Goal: Task Accomplishment & Management: Manage account settings

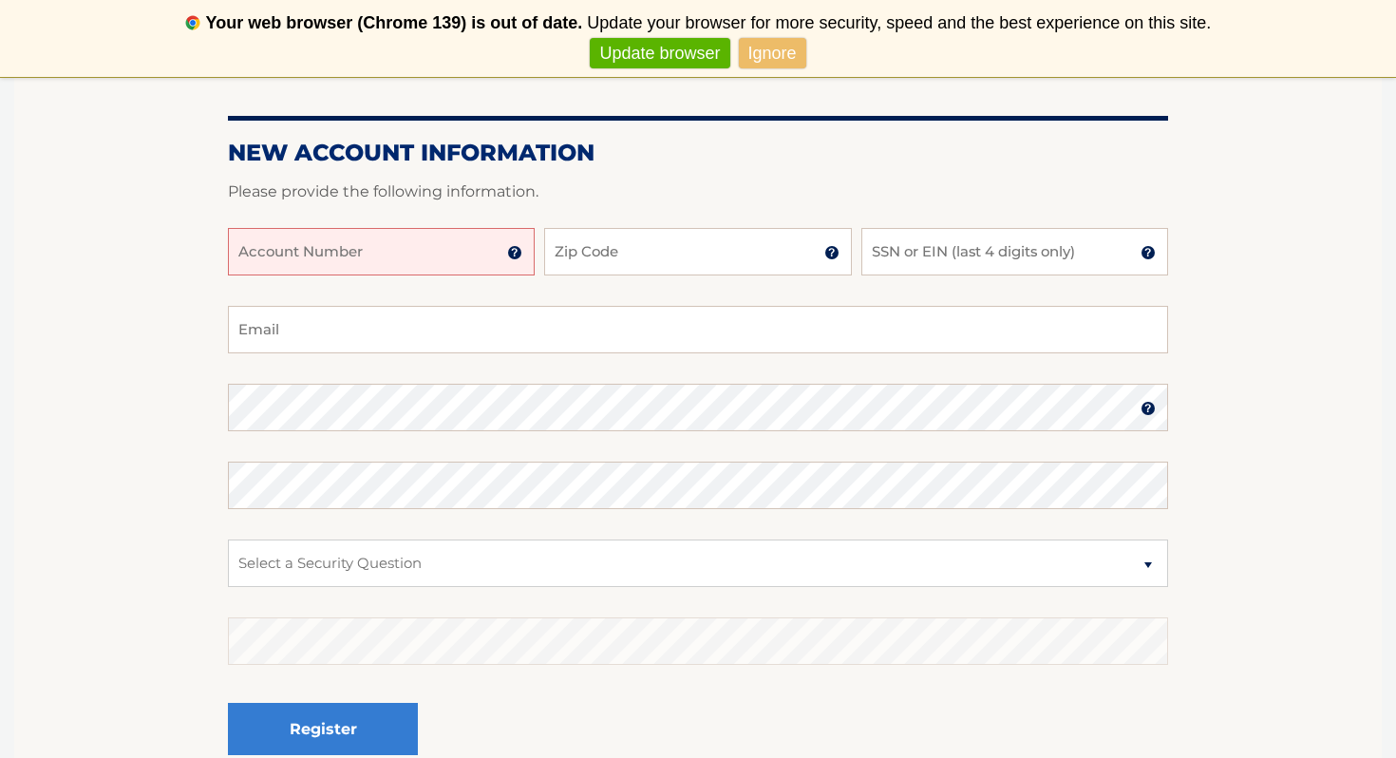
scroll to position [266, 0]
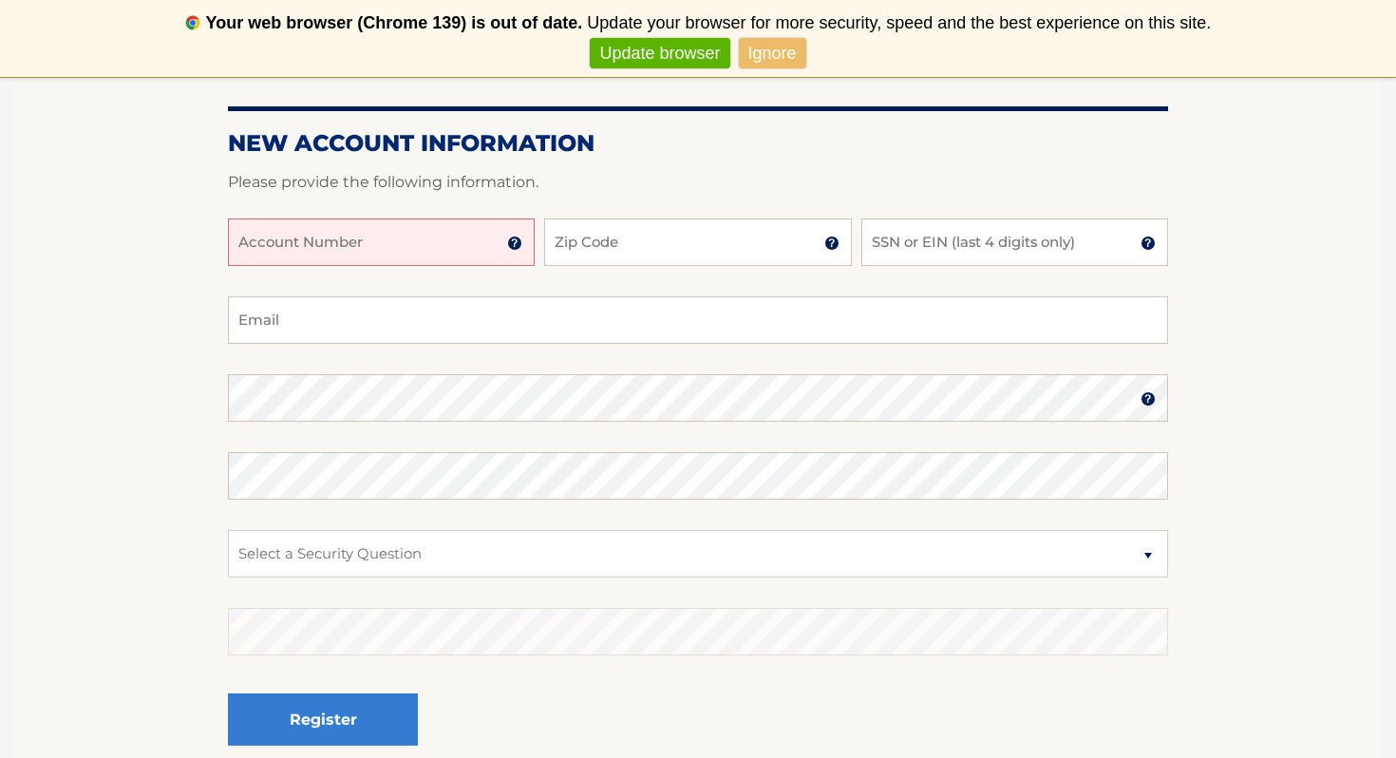
click at [366, 242] on input "Account Number" at bounding box center [381, 241] width 307 height 47
type input "44456006989"
click at [641, 238] on input "Zip Code" at bounding box center [697, 241] width 307 height 47
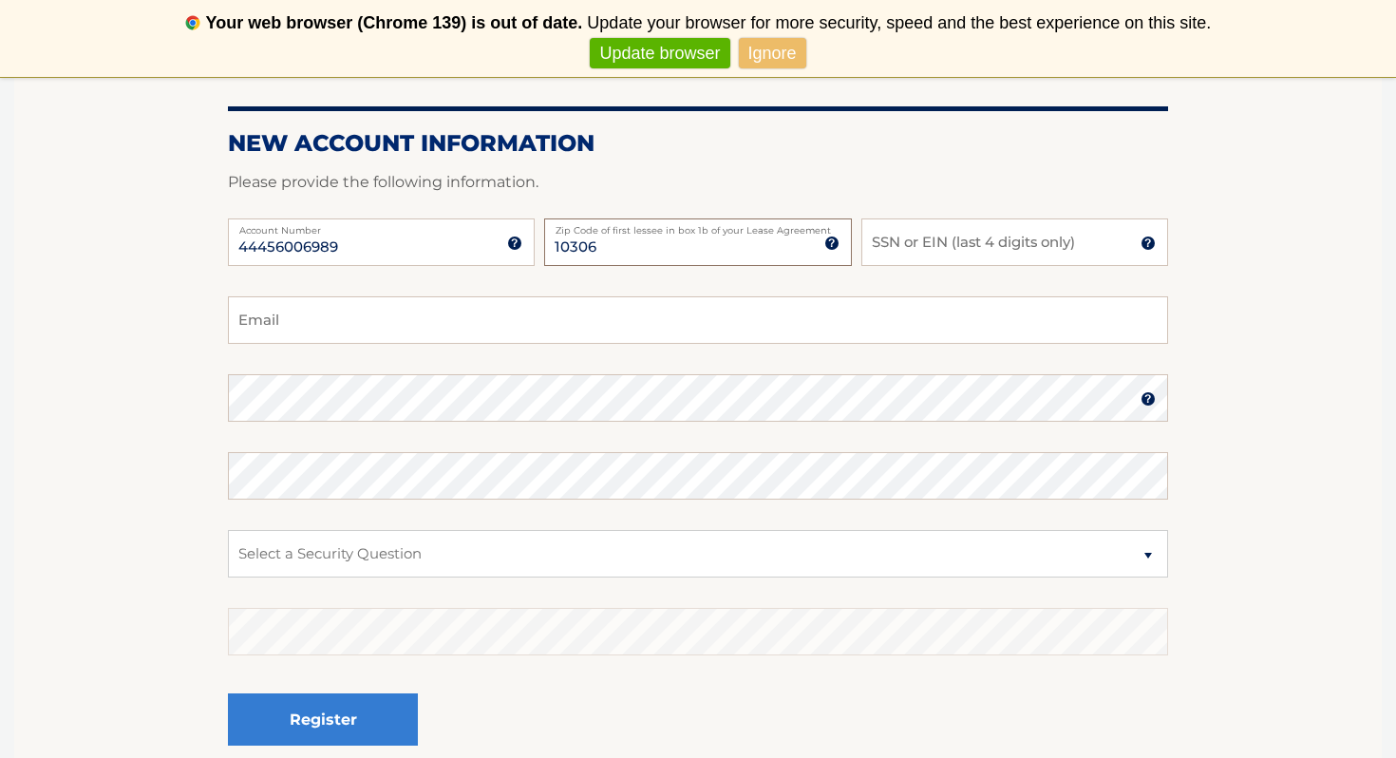
type input "10306"
click at [1001, 241] on input "SSN or EIN (last 4 digits only)" at bounding box center [1014, 241] width 307 height 47
type input "4710"
click at [659, 327] on input "Email" at bounding box center [698, 319] width 940 height 47
type input "erin.sullivan15@gmail.com"
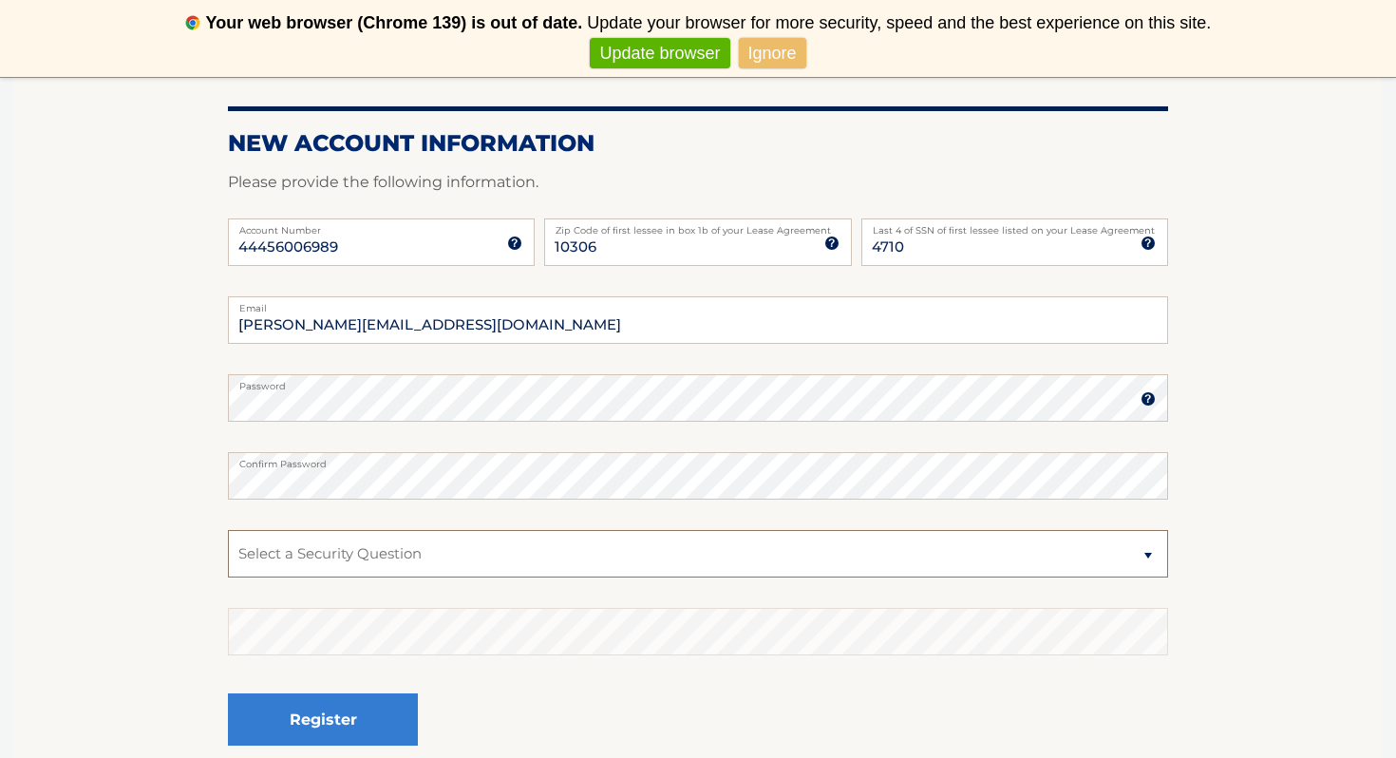
click at [353, 570] on select "Select a Security Question What was the name of your elementary school? What is…" at bounding box center [698, 553] width 940 height 47
select select "1"
click at [228, 530] on select "Select a Security Question What was the name of your elementary school? What is…" at bounding box center [698, 553] width 940 height 47
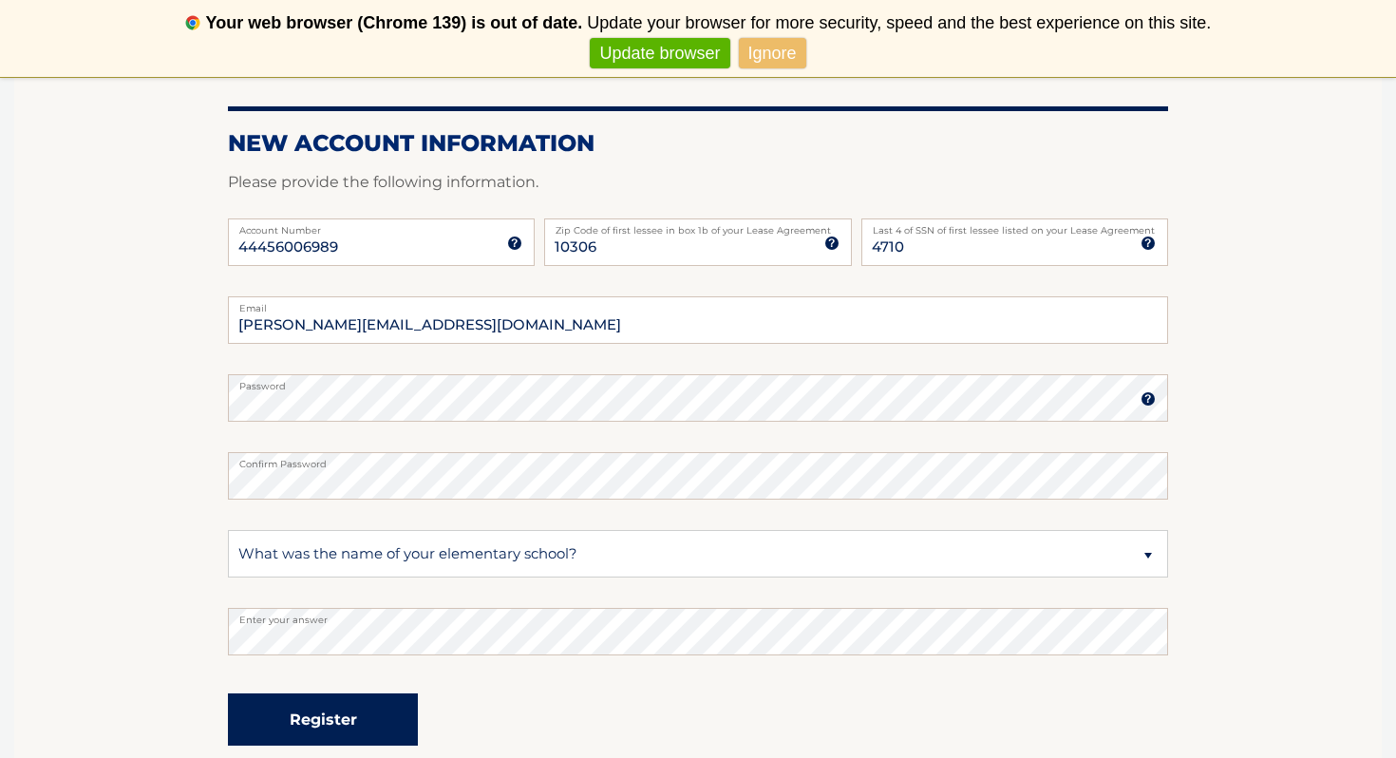
click at [330, 723] on button "Register" at bounding box center [323, 719] width 190 height 52
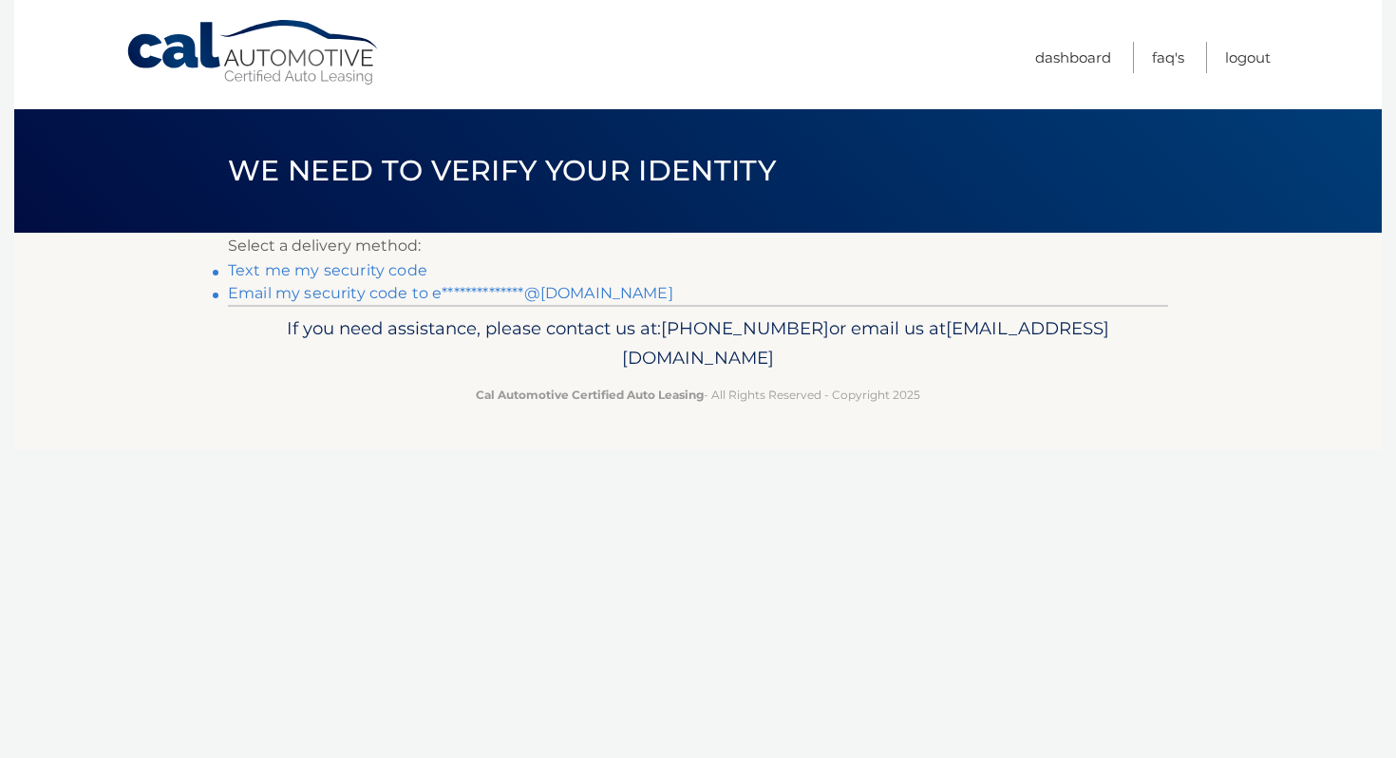
click at [380, 269] on link "Text me my security code" at bounding box center [327, 270] width 199 height 18
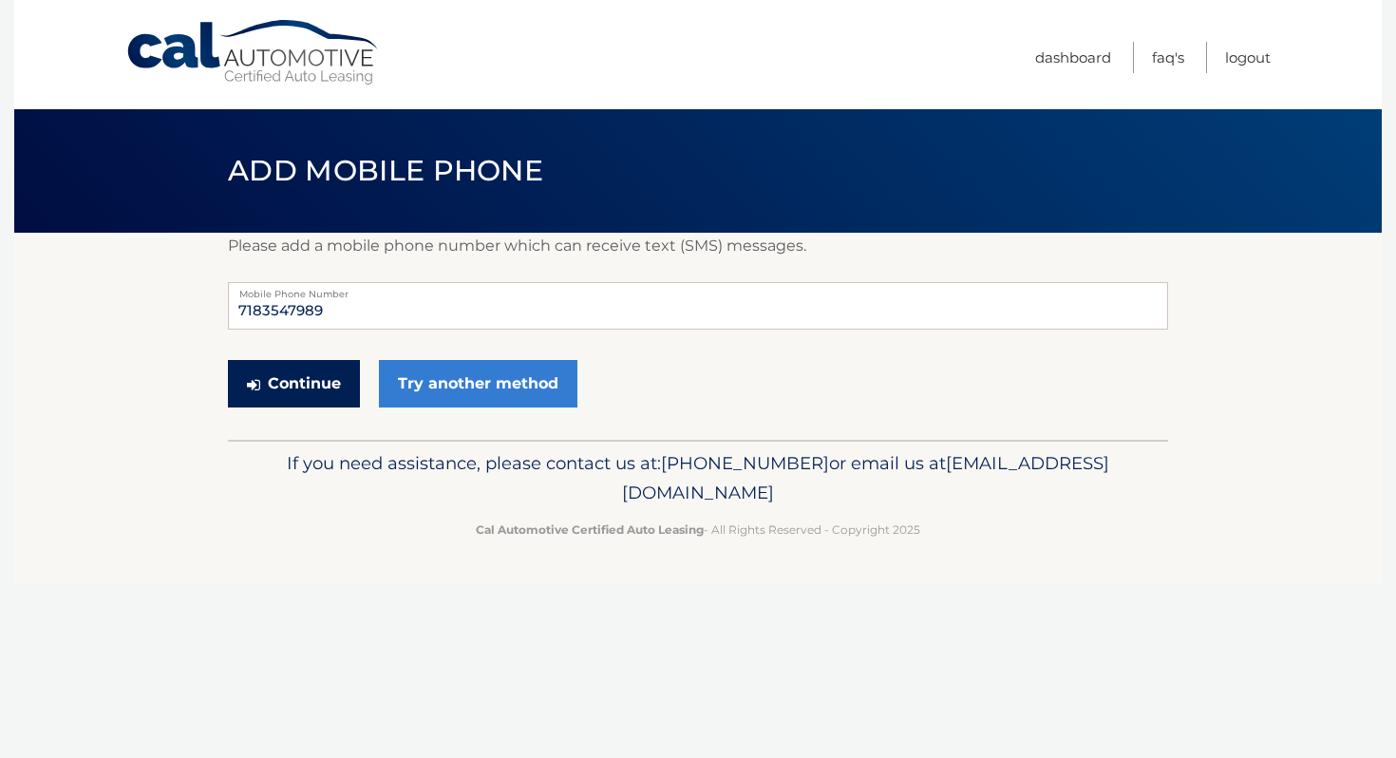
click at [331, 379] on button "Continue" at bounding box center [294, 383] width 132 height 47
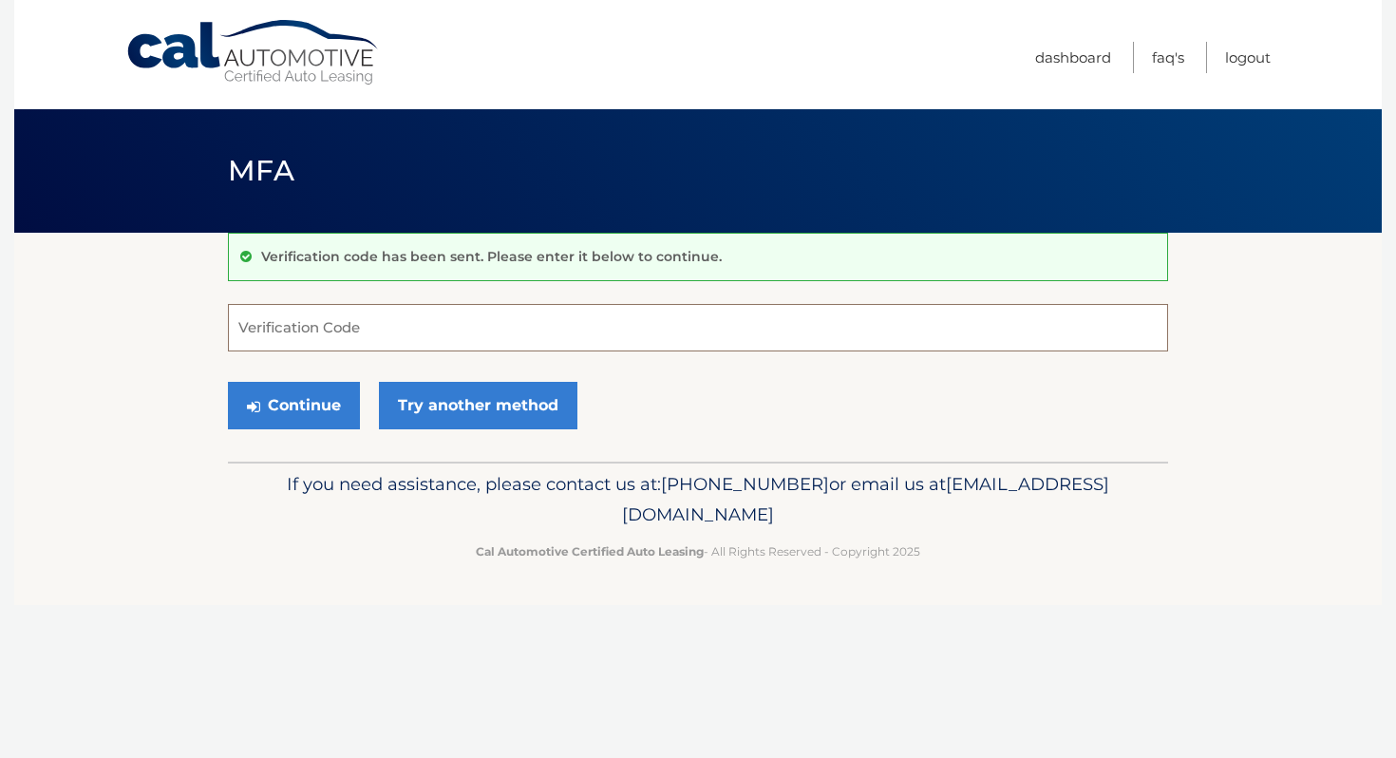
click at [331, 330] on input "Verification Code" at bounding box center [698, 327] width 940 height 47
type input "451040"
click at [294, 409] on button "Continue" at bounding box center [294, 405] width 132 height 47
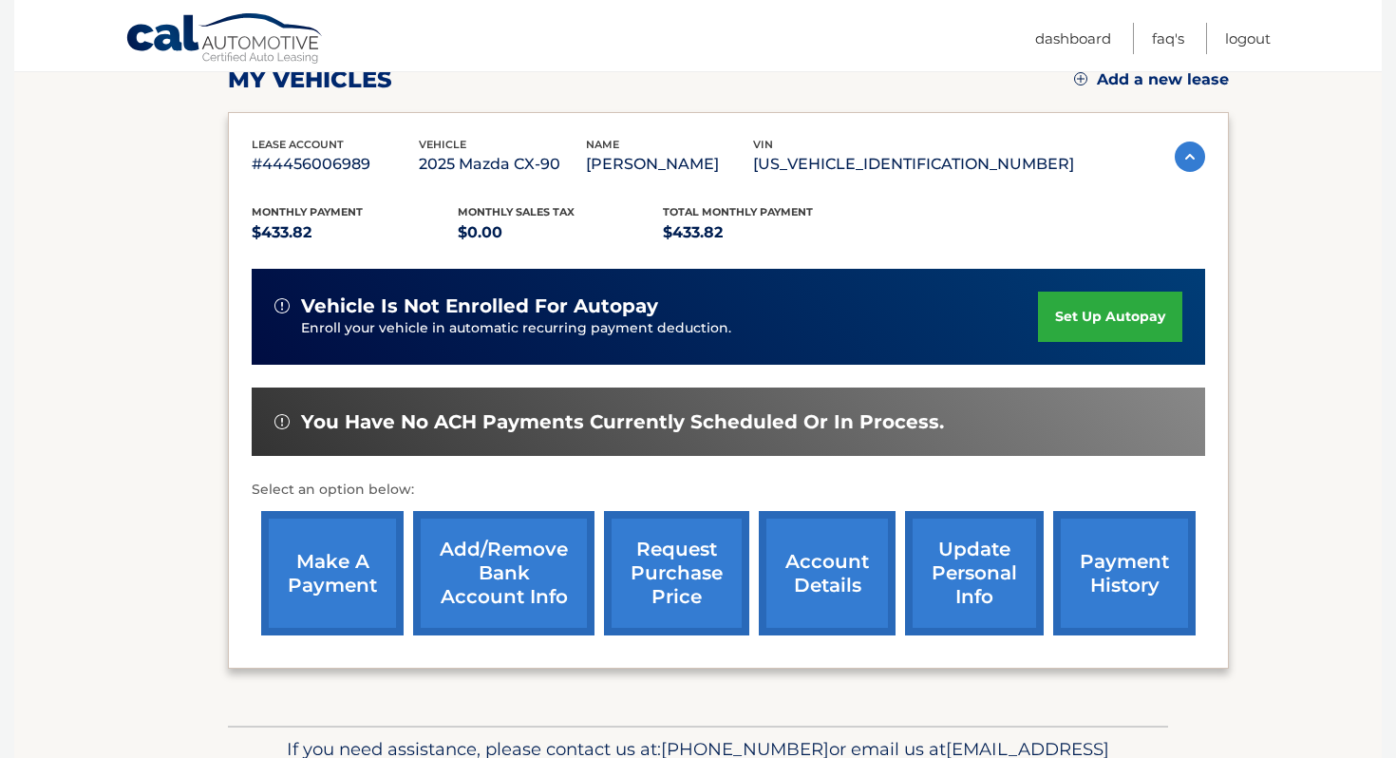
scroll to position [286, 0]
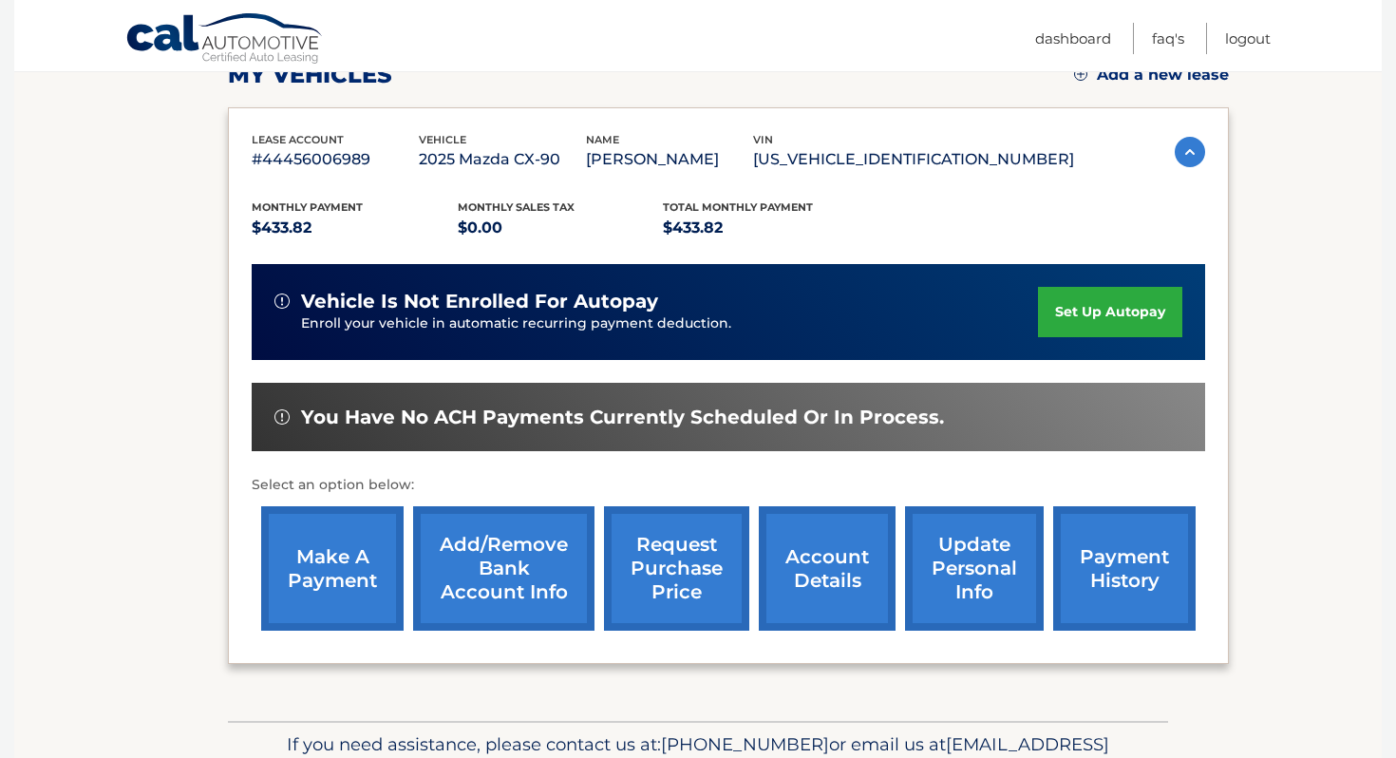
click at [1111, 326] on link "set up autopay" at bounding box center [1110, 312] width 144 height 50
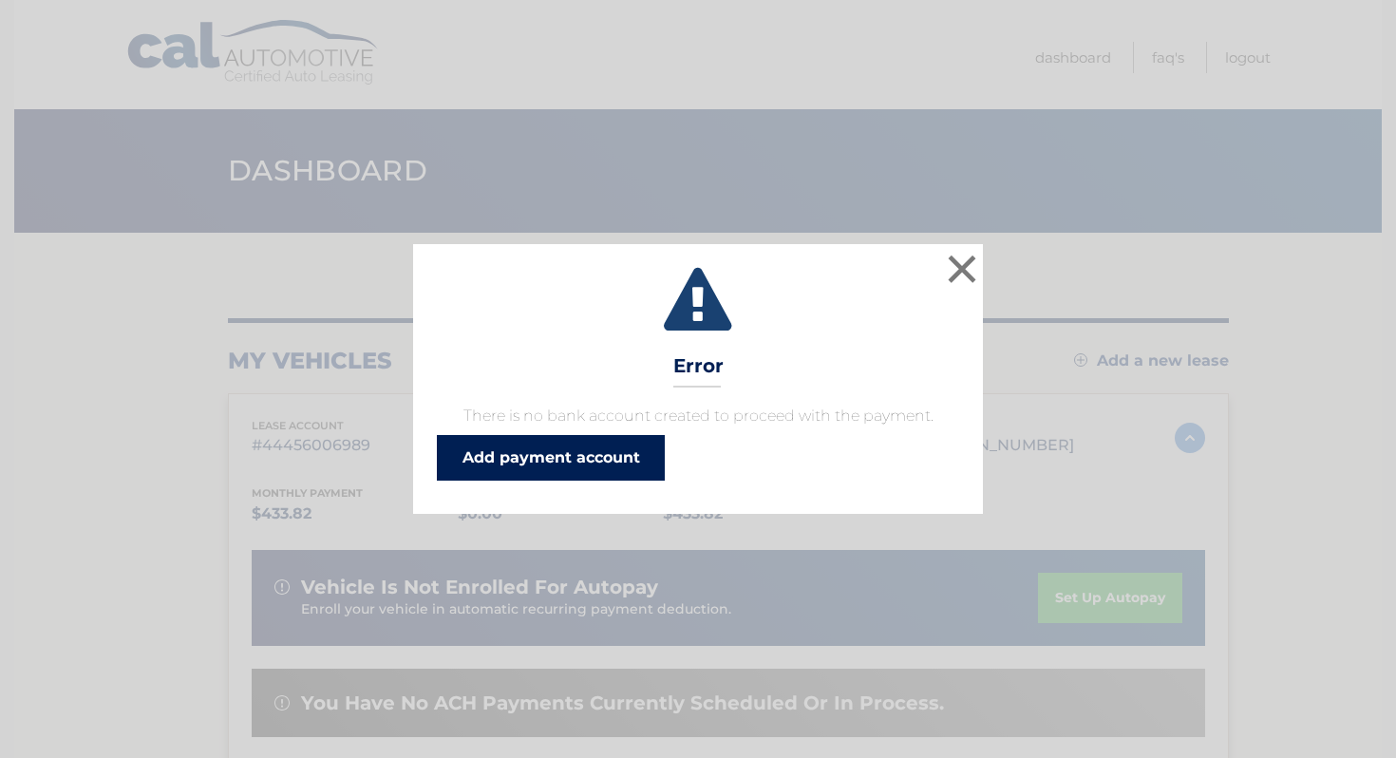
click at [629, 445] on link "Add payment account" at bounding box center [551, 458] width 228 height 46
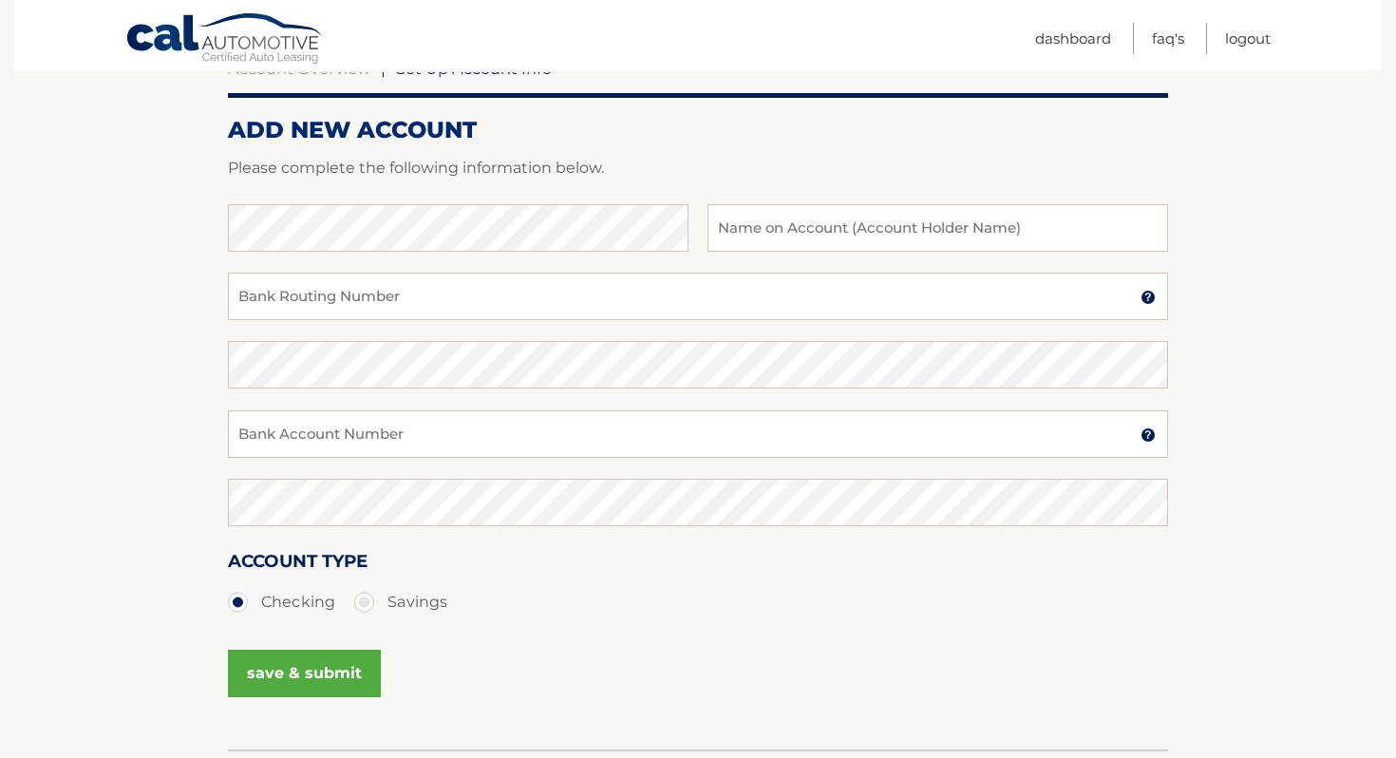
scroll to position [209, 0]
click at [762, 224] on input "text" at bounding box center [937, 226] width 460 height 47
click at [852, 216] on input "text" at bounding box center [937, 226] width 460 height 47
type input "[PERSON_NAME]"
click at [576, 273] on input "Bank Routing Number" at bounding box center [698, 295] width 940 height 47
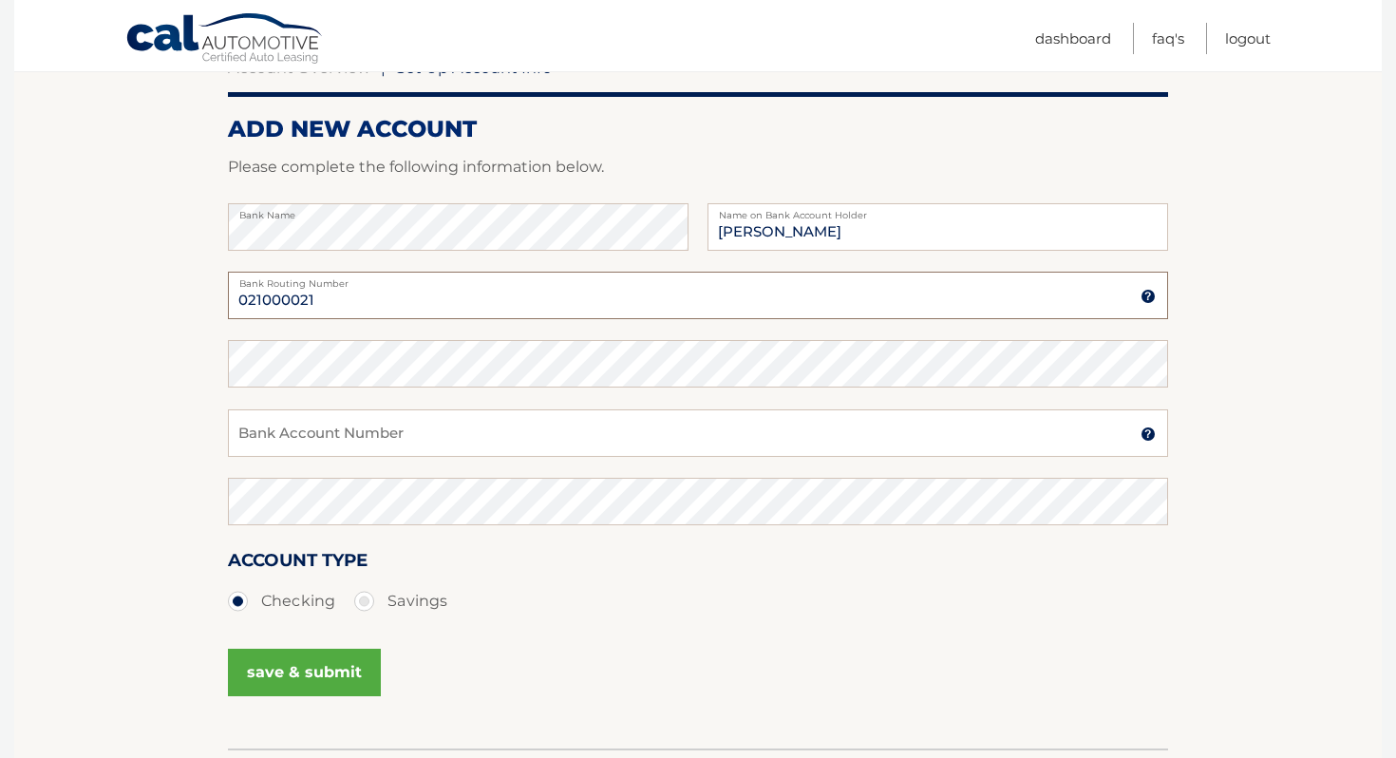
type input "021000021"
click at [390, 441] on input "Bank Account Number" at bounding box center [698, 432] width 940 height 47
type input "981243090"
click at [328, 670] on button "save & submit" at bounding box center [304, 671] width 153 height 47
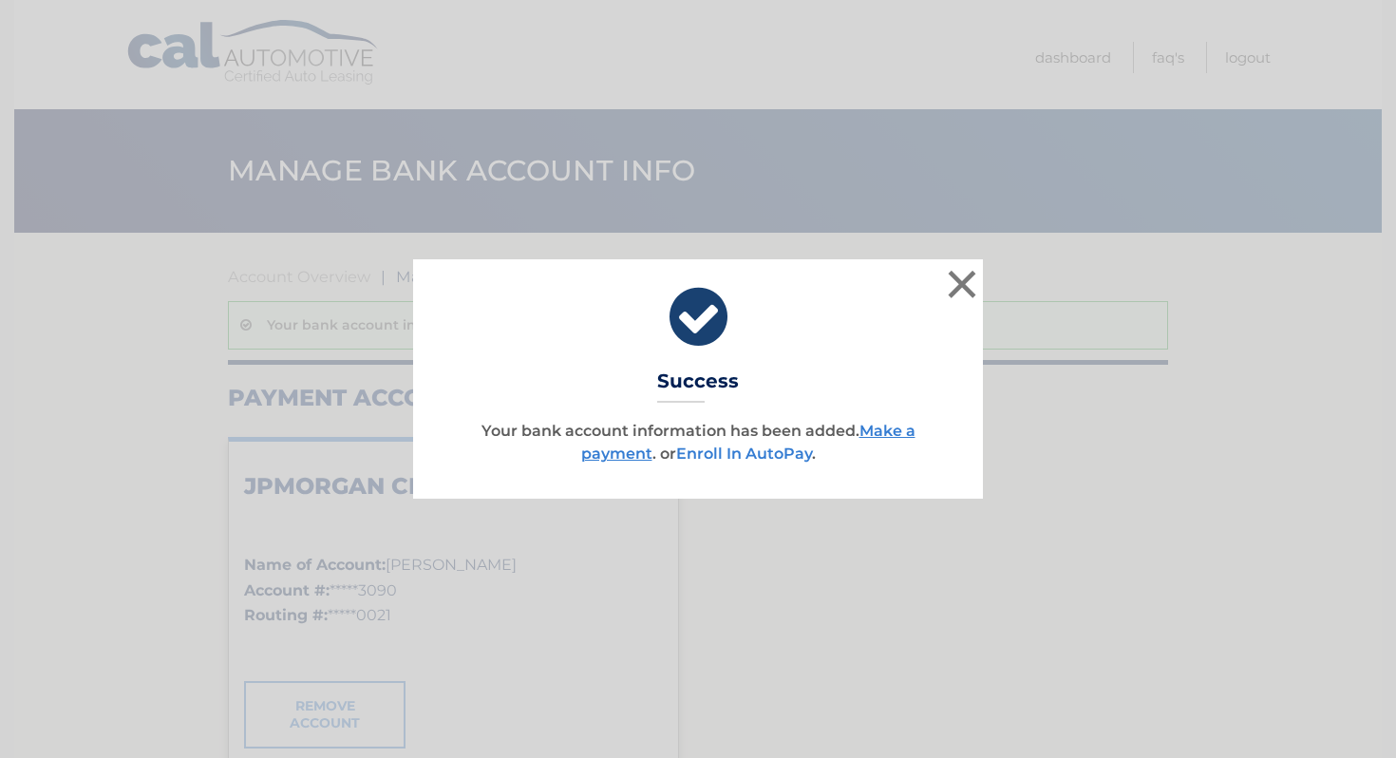
click at [730, 457] on link "Enroll In AutoPay" at bounding box center [744, 453] width 136 height 18
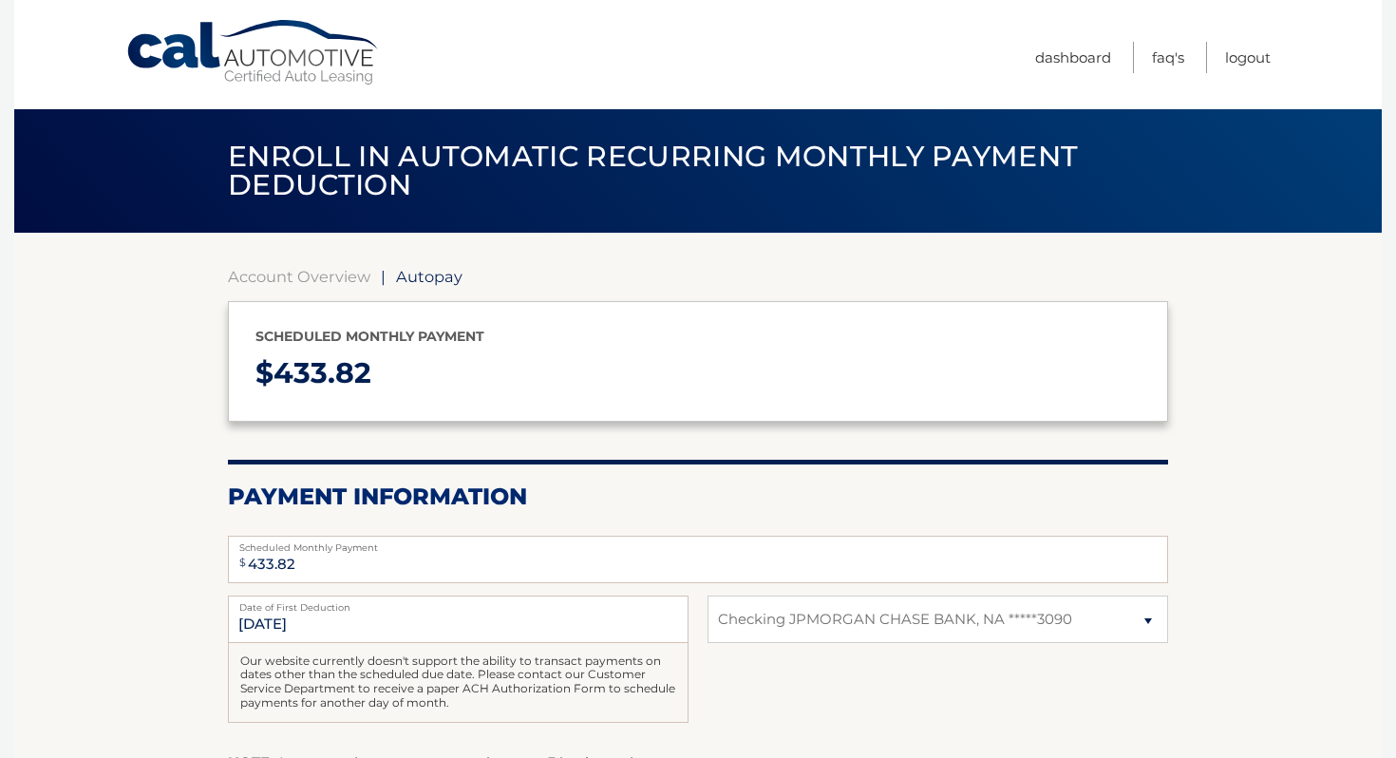
select select "NTE3MGQxNjktZTgzZS00OWFjLWI2MGItM2Y5NzY3YTNjMzYx"
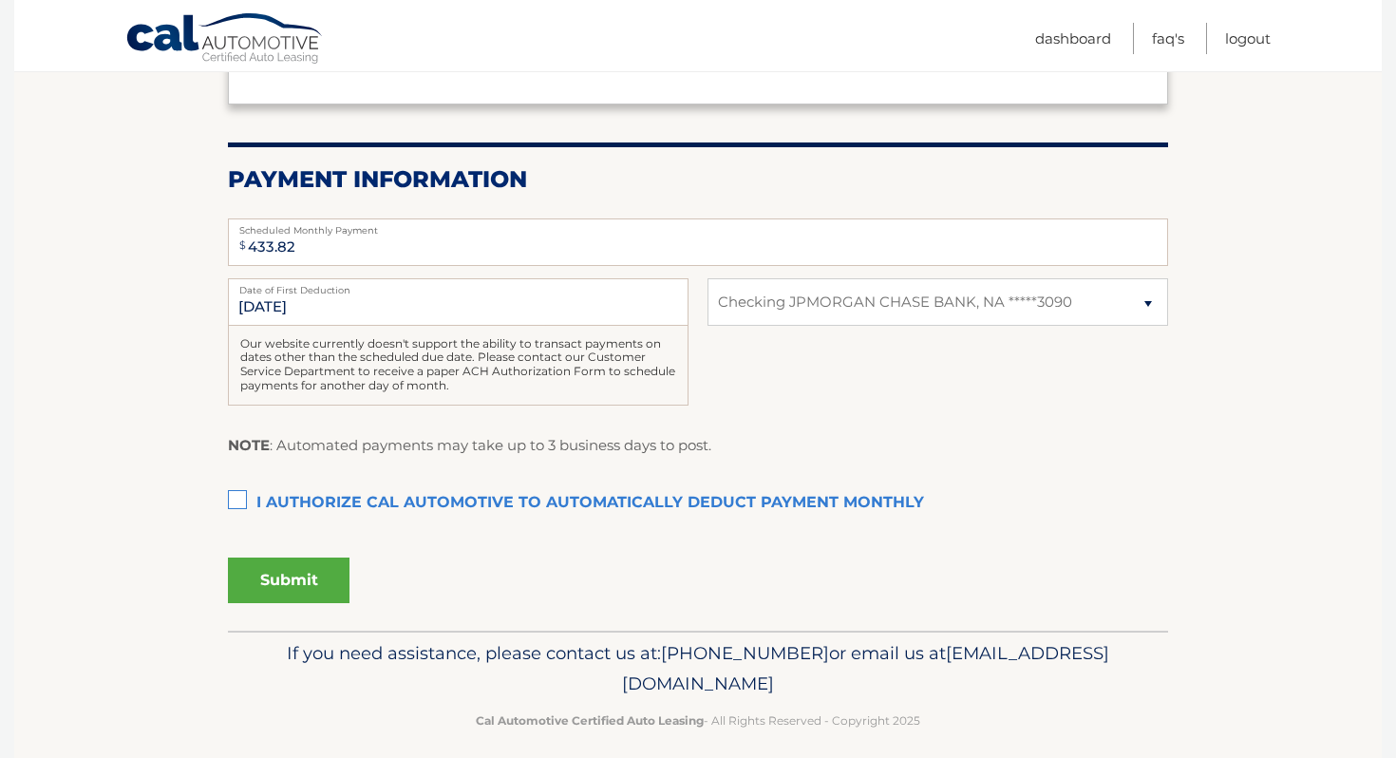
scroll to position [319, 0]
click at [239, 489] on label "I authorize cal automotive to automatically deduct payment monthly This checkbo…" at bounding box center [698, 501] width 940 height 38
click at [0, 0] on input "I authorize cal automotive to automatically deduct payment monthly This checkbo…" at bounding box center [0, 0] width 0 height 0
click at [270, 575] on button "Submit" at bounding box center [289, 578] width 122 height 46
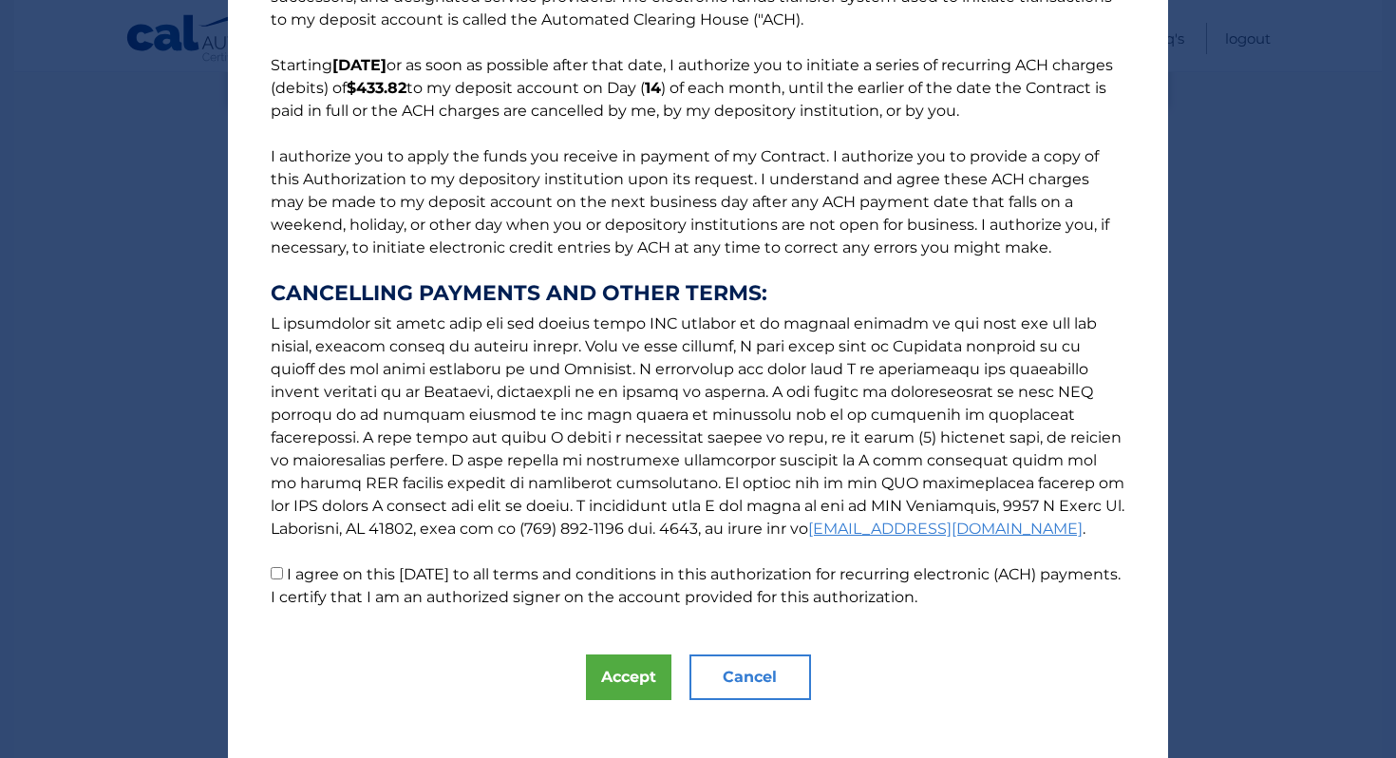
scroll to position [139, 0]
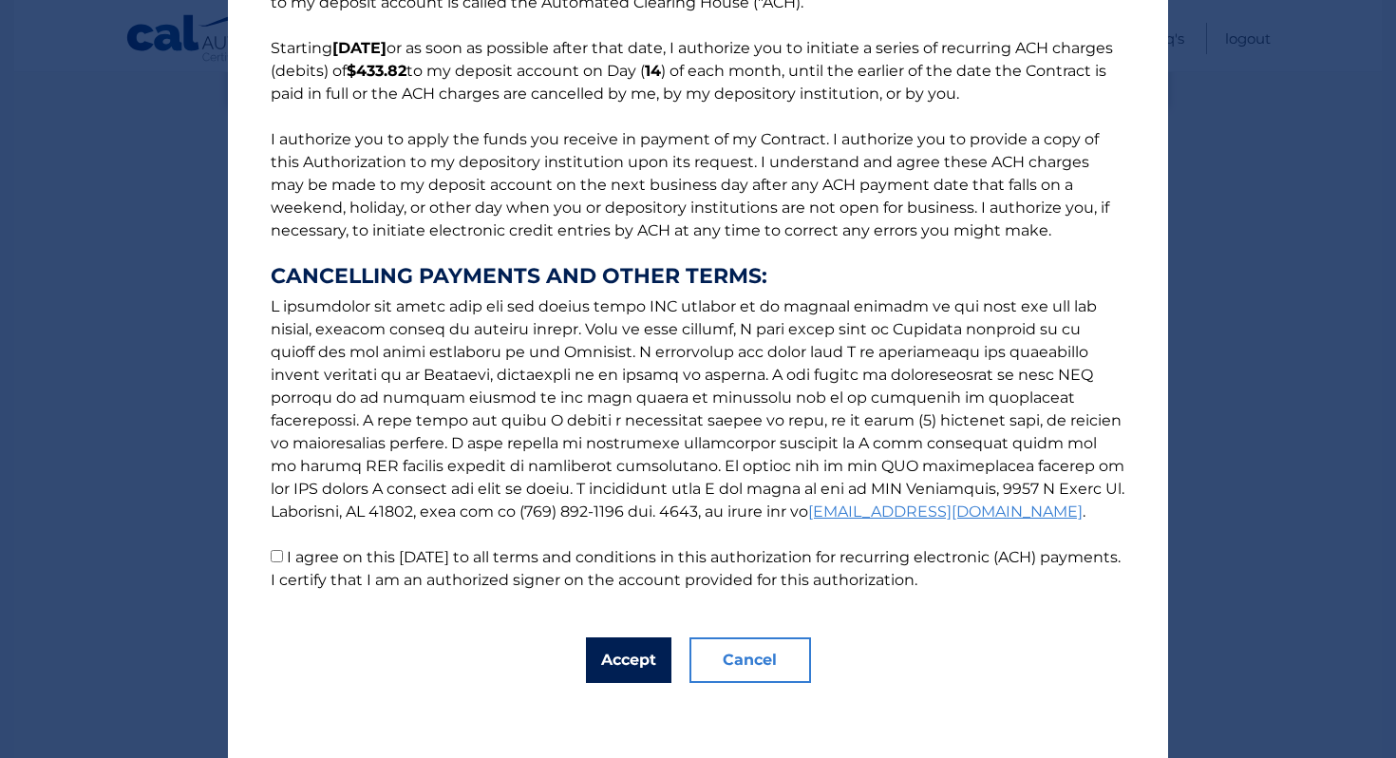
click at [629, 665] on button "Accept" at bounding box center [628, 660] width 85 height 46
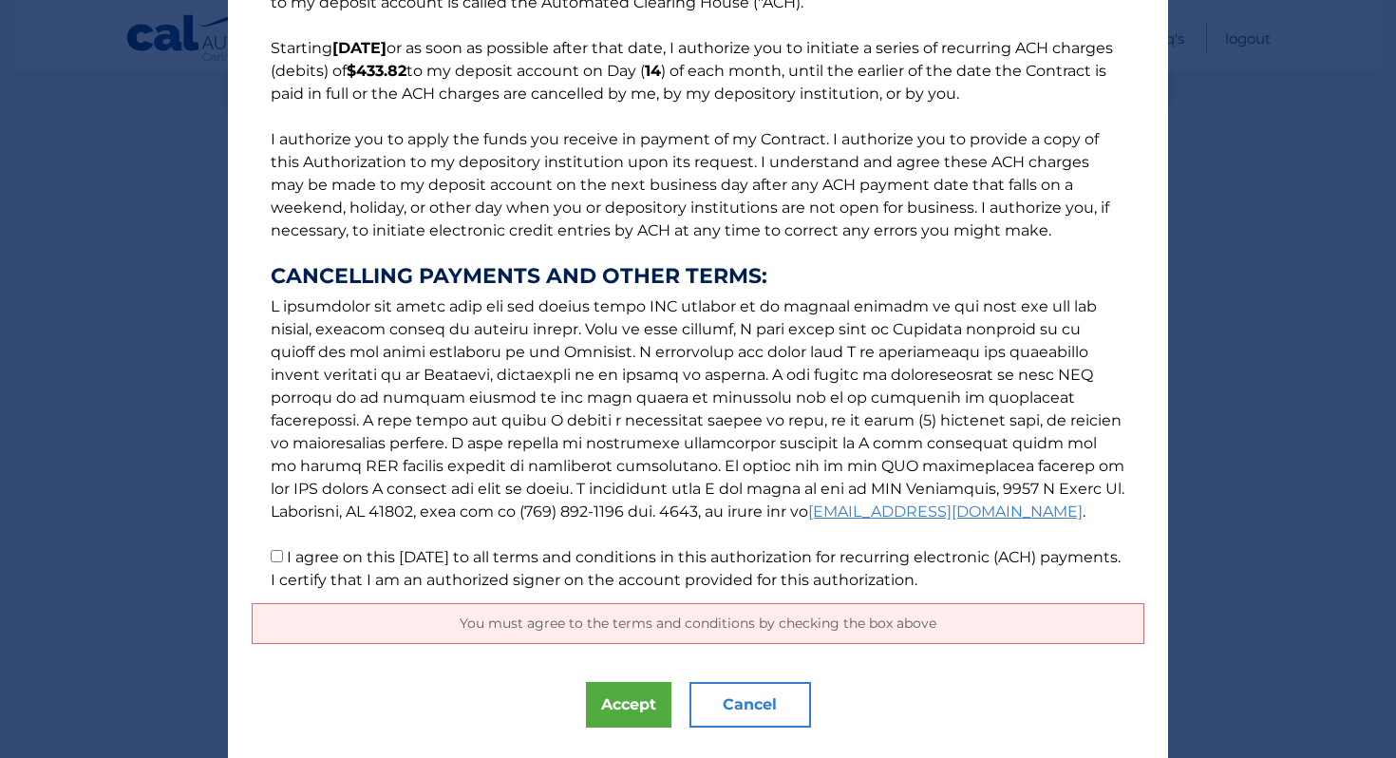
click at [281, 551] on input "I agree on this 10/13/2025 to all terms and conditions in this authorization fo…" at bounding box center [277, 556] width 12 height 12
checkbox input "true"
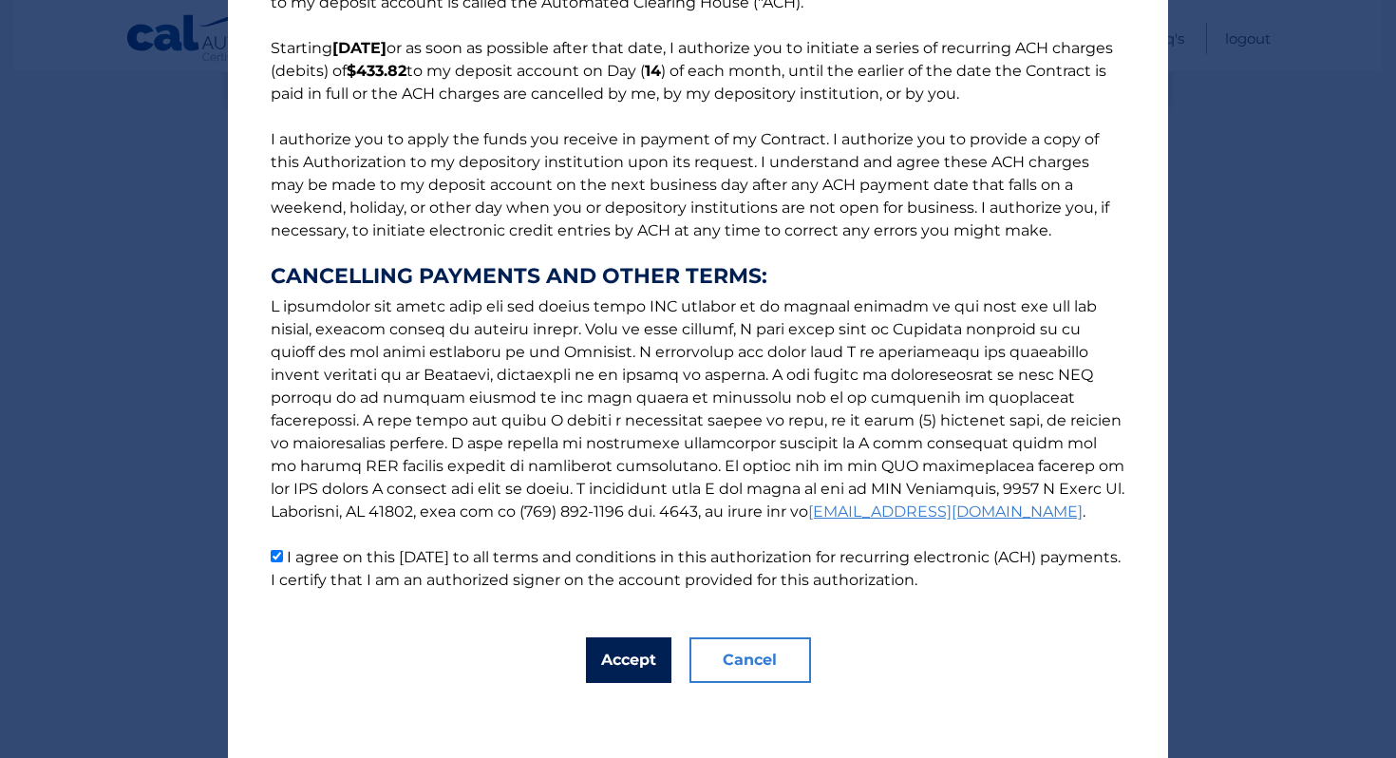
click at [636, 664] on button "Accept" at bounding box center [628, 660] width 85 height 46
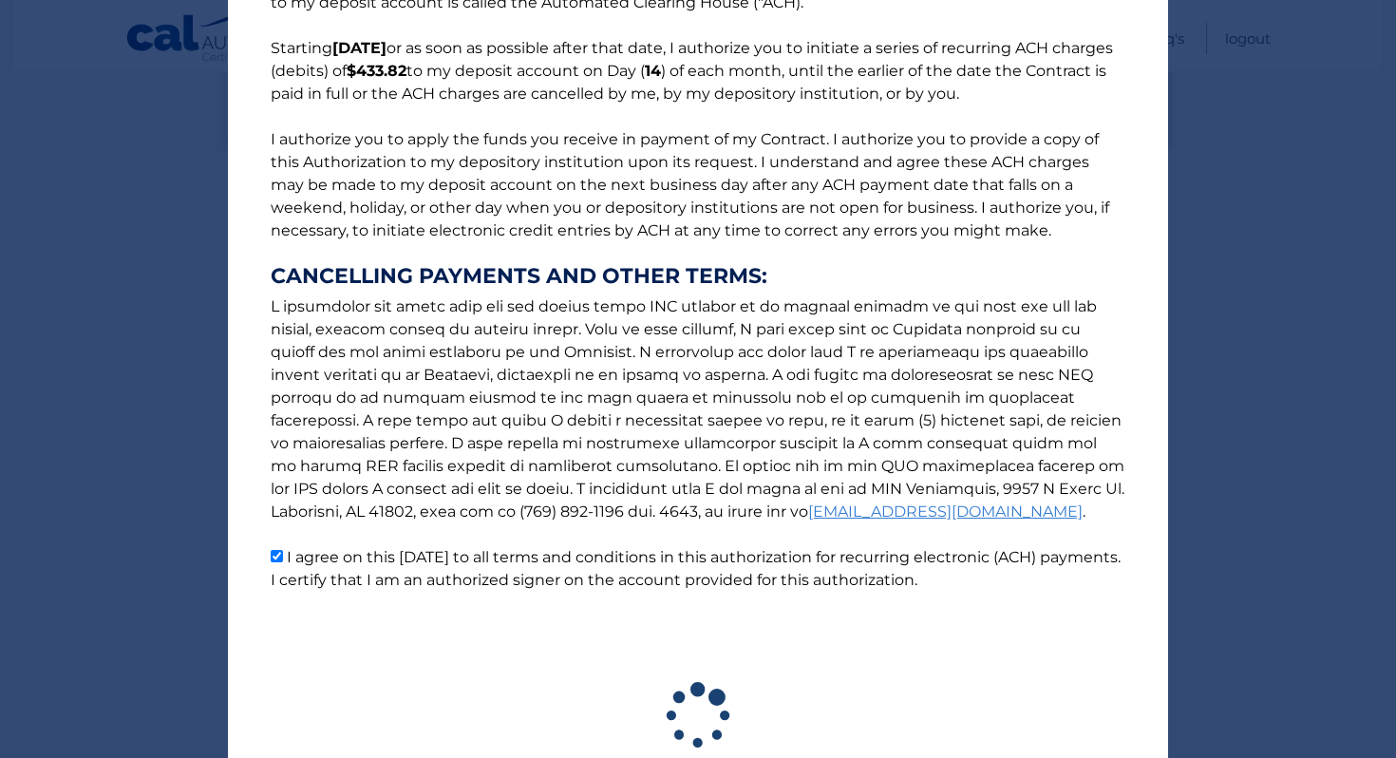
scroll to position [280, 0]
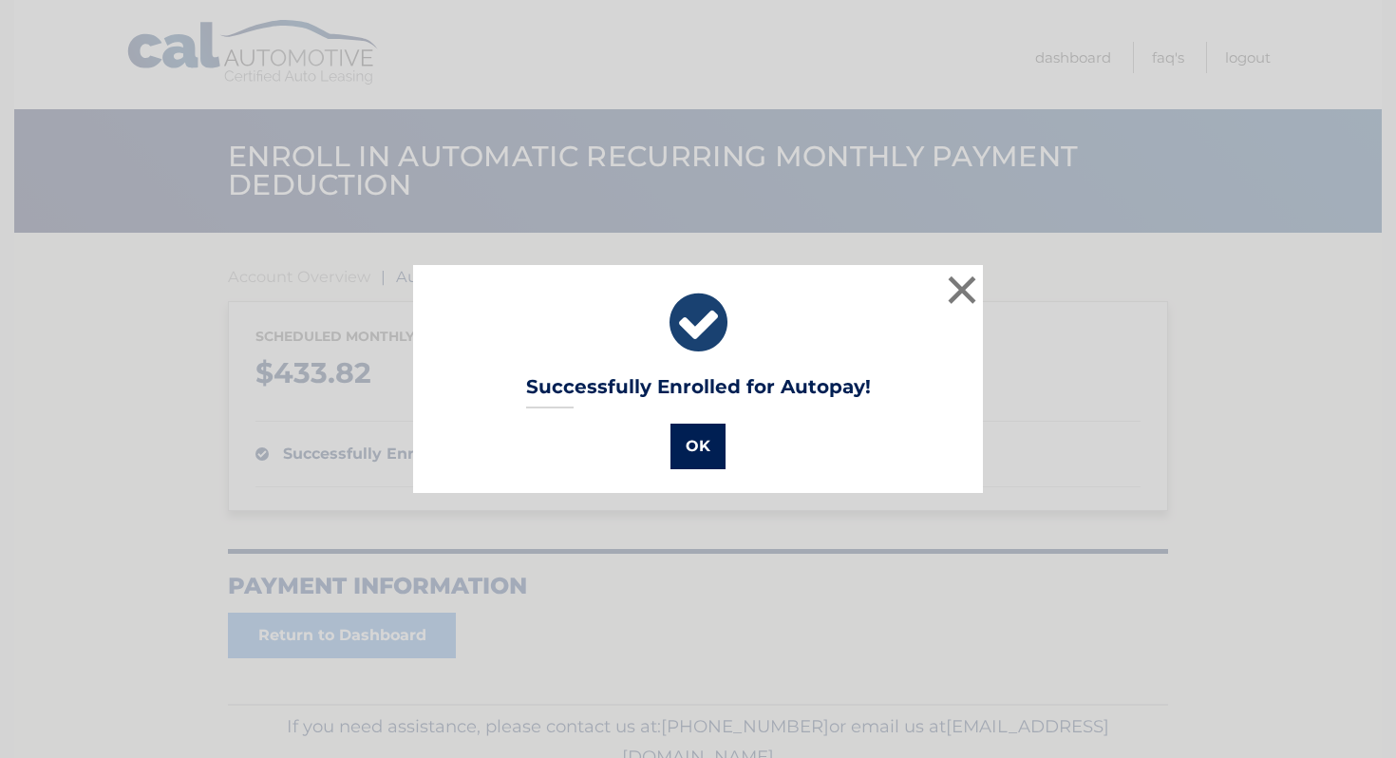
click at [701, 446] on button "OK" at bounding box center [697, 446] width 55 height 46
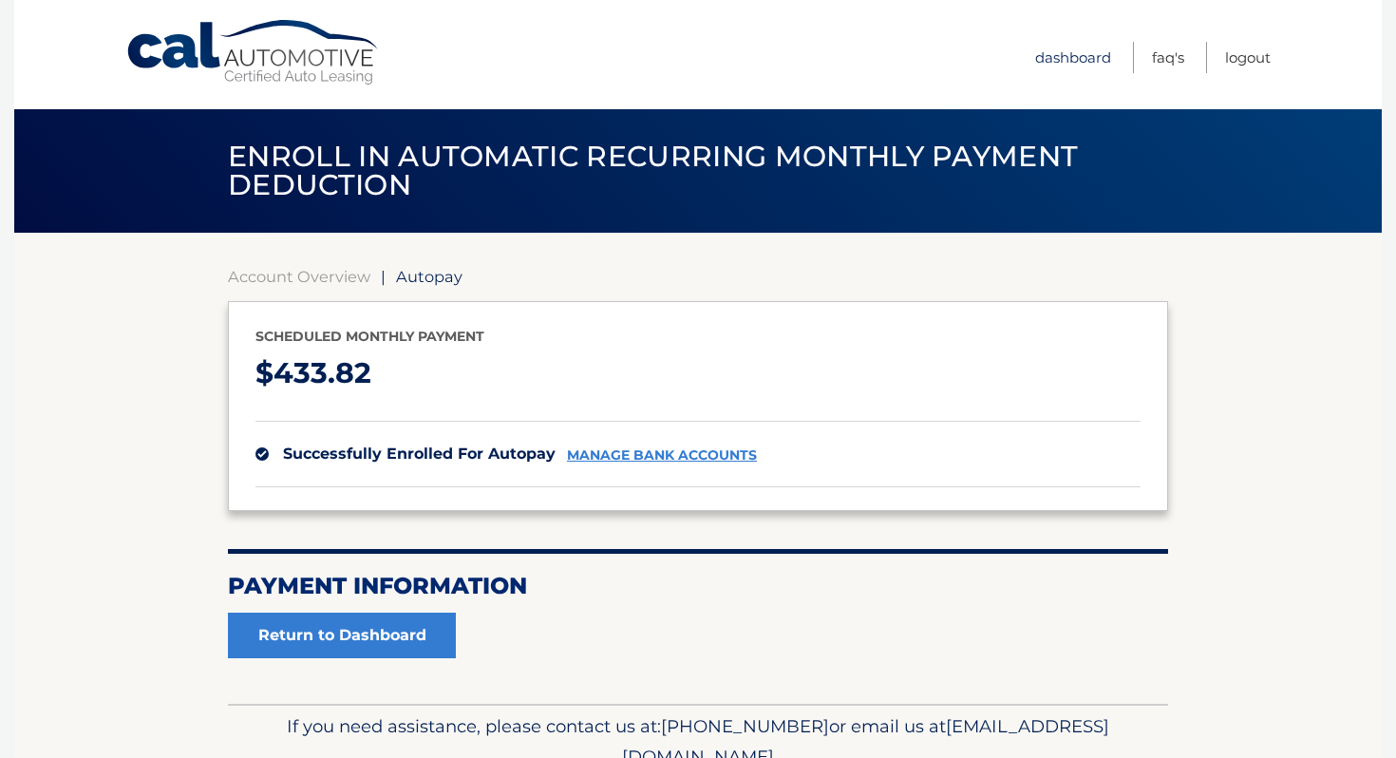
click at [1093, 57] on link "Dashboard" at bounding box center [1073, 57] width 76 height 31
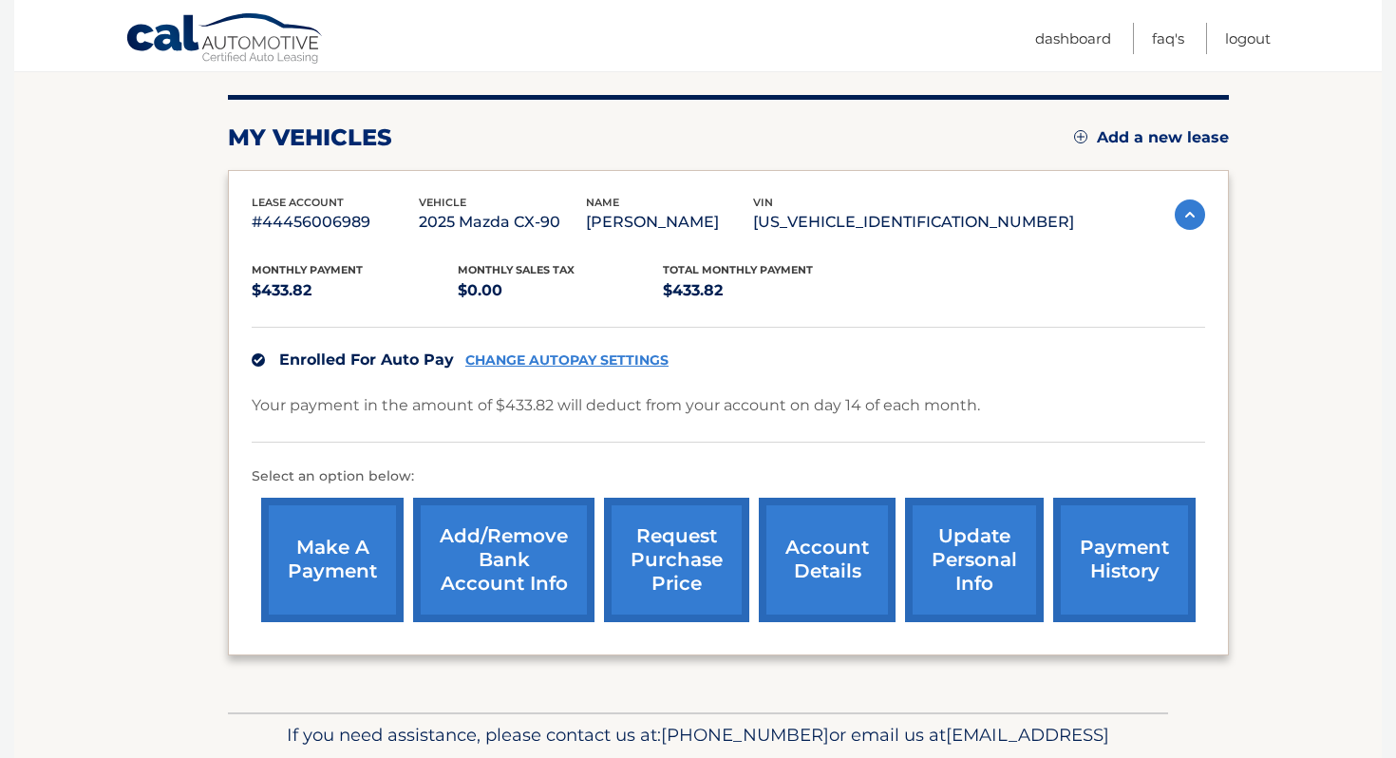
scroll to position [226, 0]
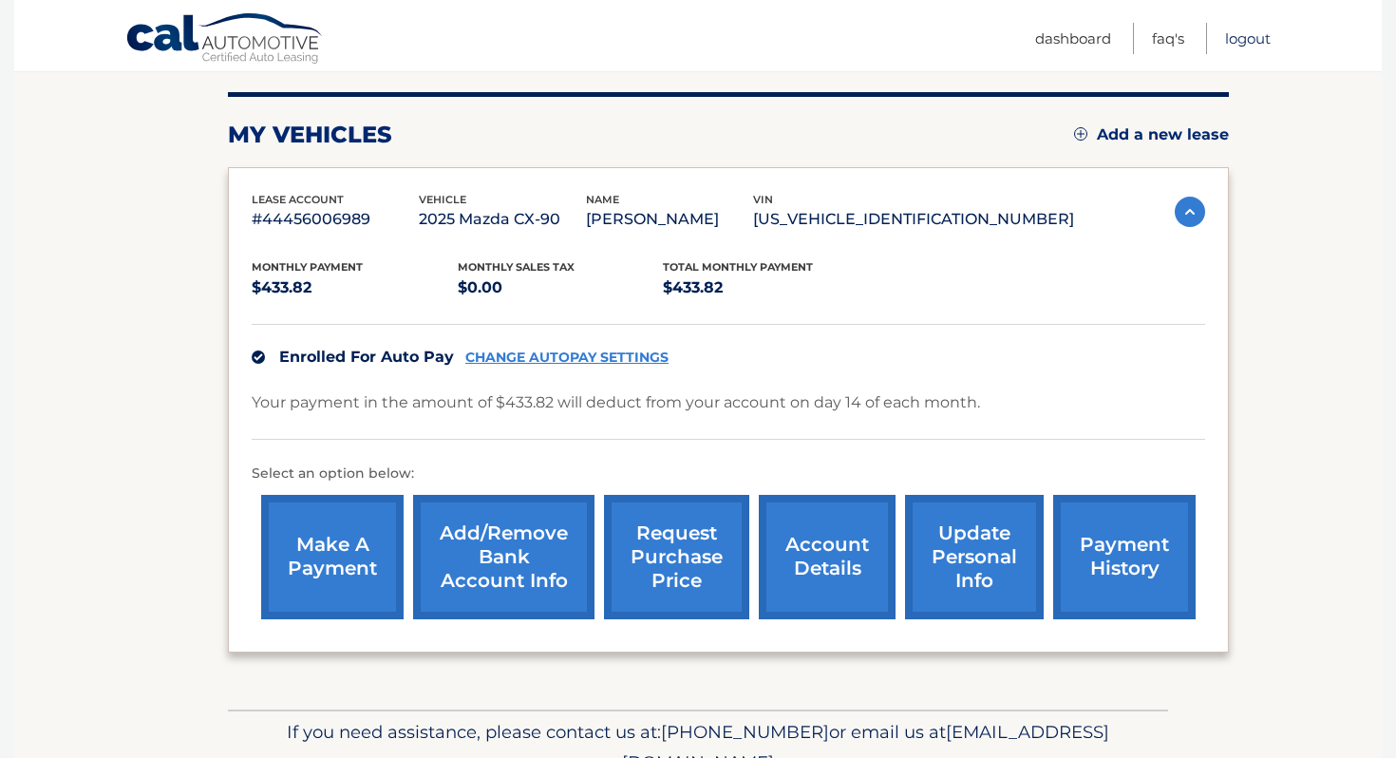
click at [1256, 34] on link "Logout" at bounding box center [1248, 38] width 46 height 31
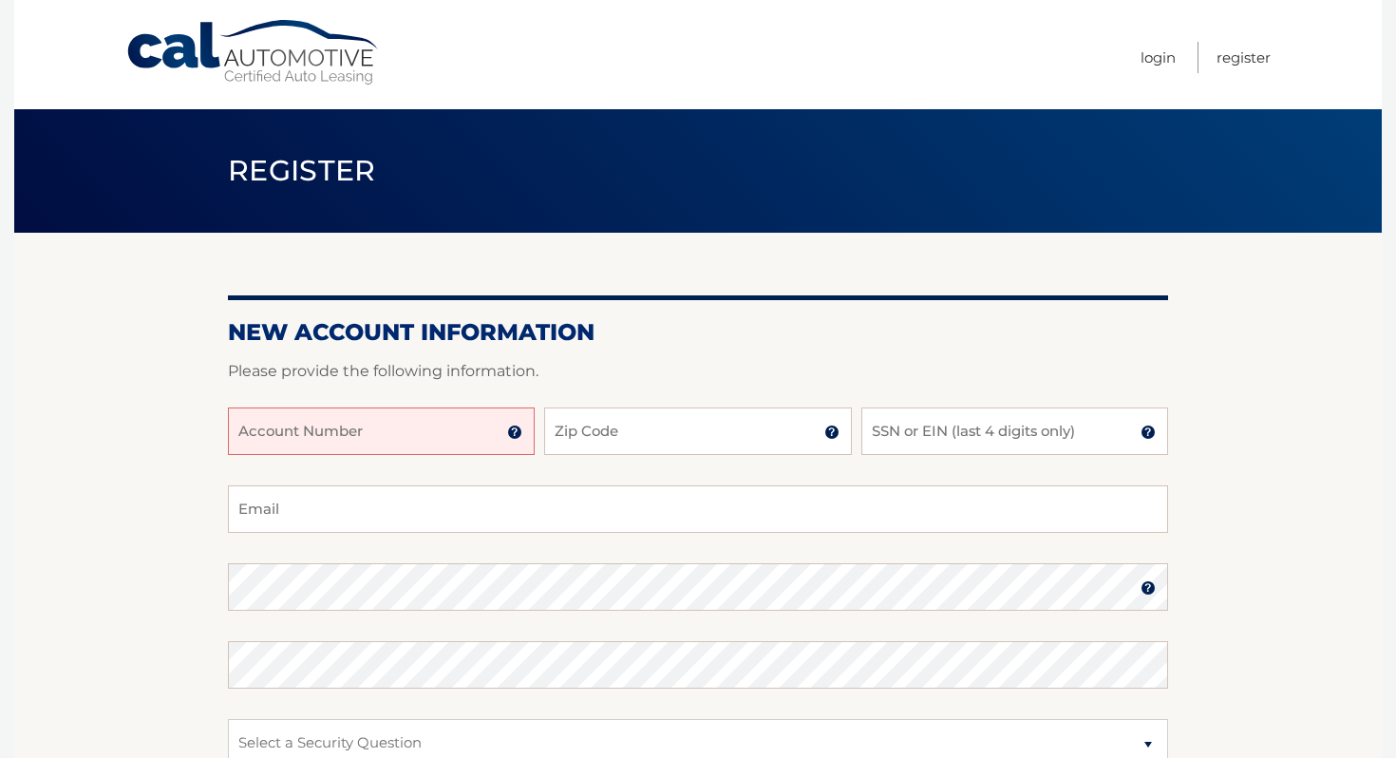
click at [338, 446] on input "Account Number" at bounding box center [381, 430] width 307 height 47
type input "44456017065"
click at [597, 434] on input "Zip Code" at bounding box center [697, 430] width 307 height 47
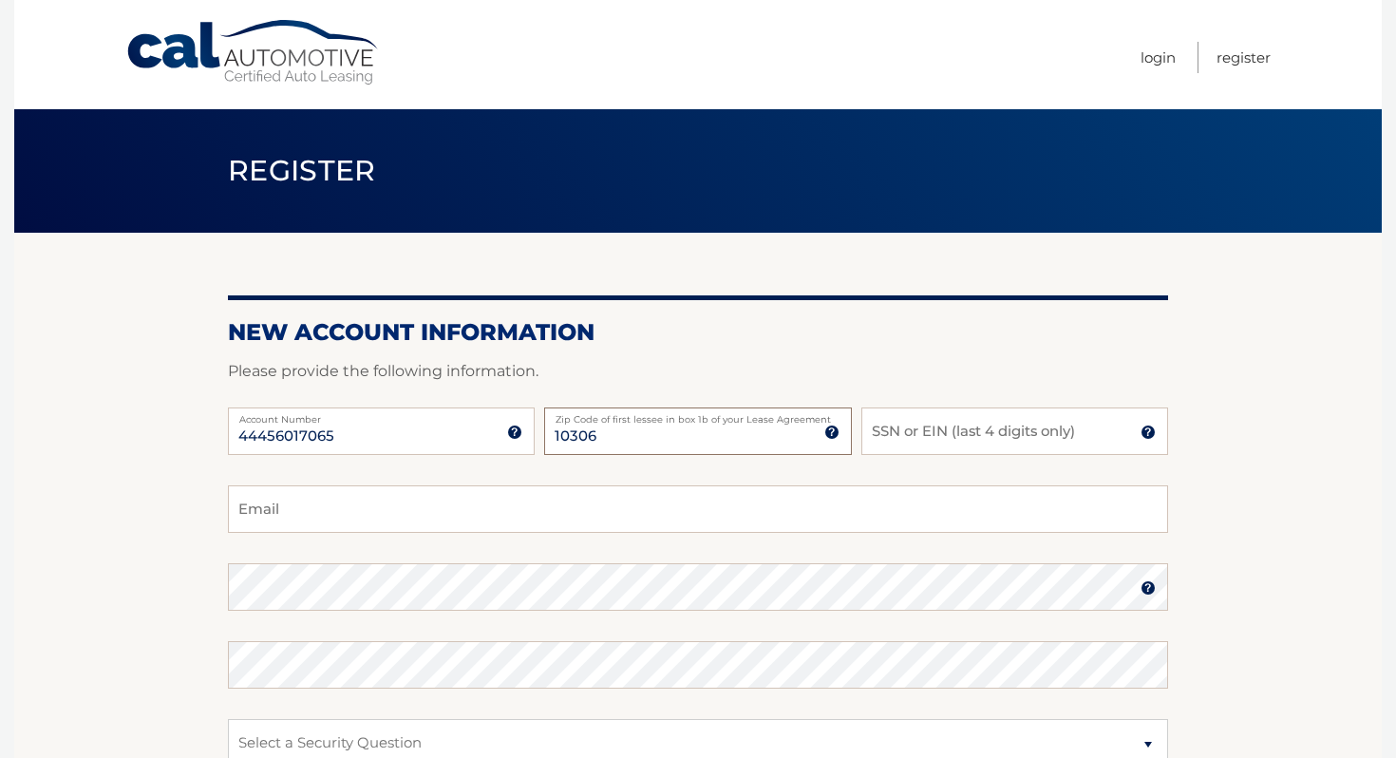
type input "10306"
click at [994, 430] on input "SSN or EIN (last 4 digits only)" at bounding box center [1014, 430] width 307 height 47
type input "4711"
click at [549, 522] on input "Email" at bounding box center [698, 508] width 940 height 47
type input "megan.sullivan70@gmail.com"
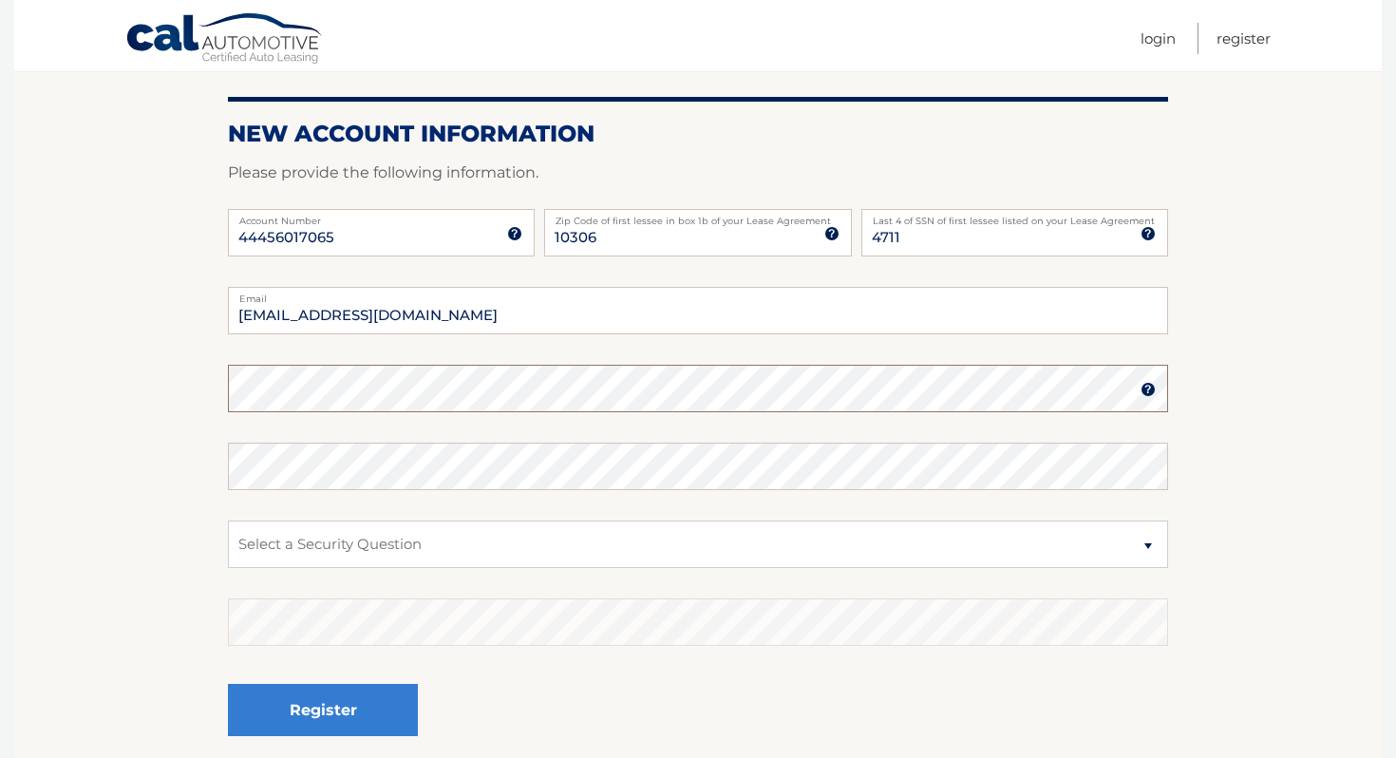
scroll to position [201, 0]
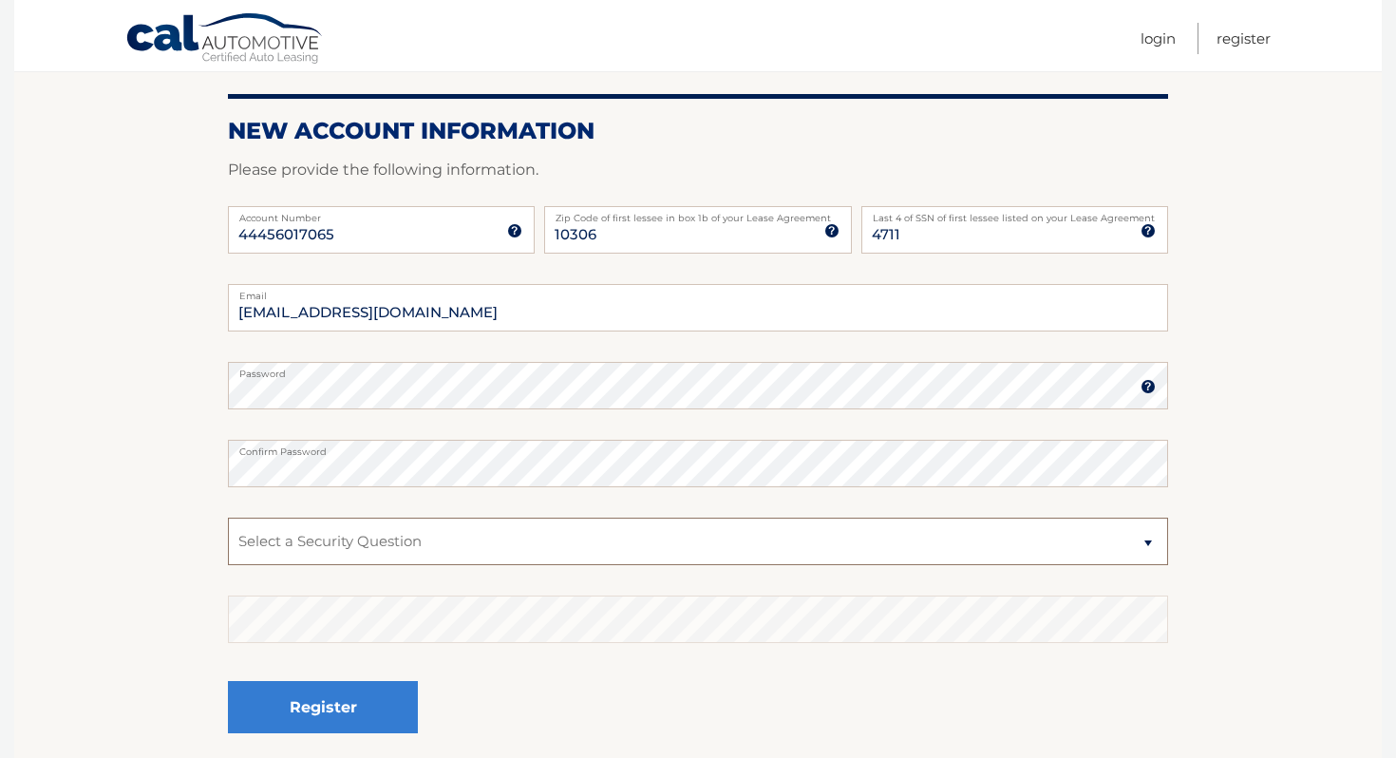
click at [291, 535] on select "Select a Security Question What was the name of your elementary school? What is…" at bounding box center [698, 540] width 940 height 47
select select "3"
click at [228, 517] on select "Select a Security Question What was the name of your elementary school? What is…" at bounding box center [698, 540] width 940 height 47
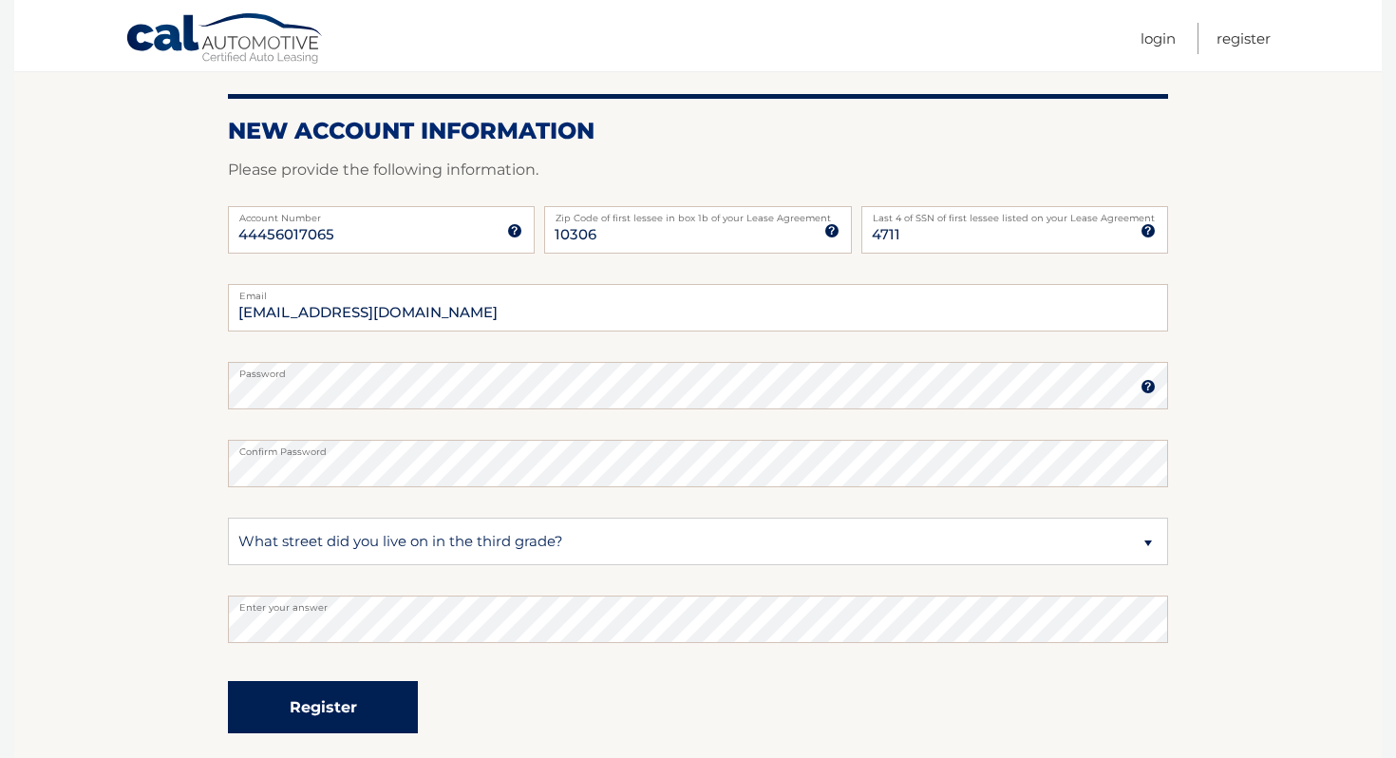
click at [359, 707] on button "Register" at bounding box center [323, 707] width 190 height 52
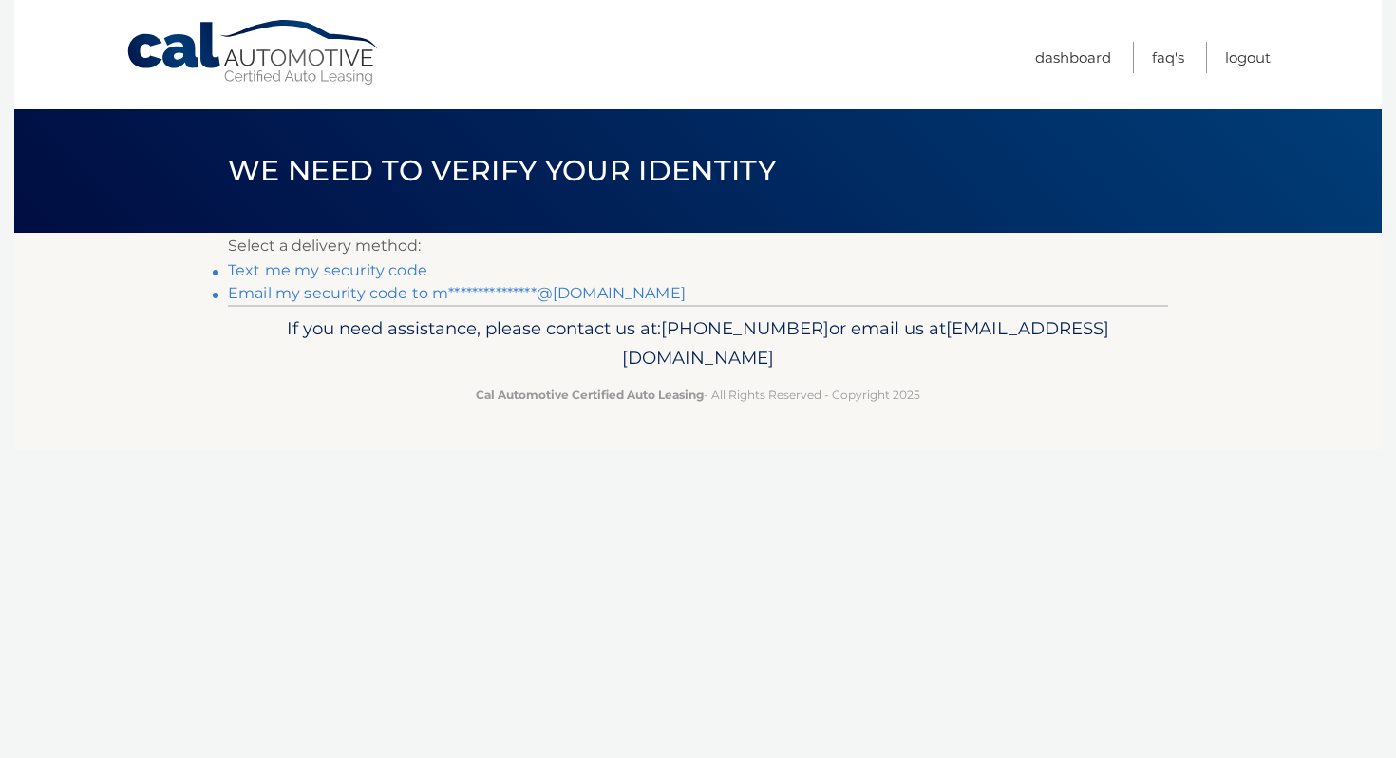
click at [324, 269] on link "Text me my security code" at bounding box center [327, 270] width 199 height 18
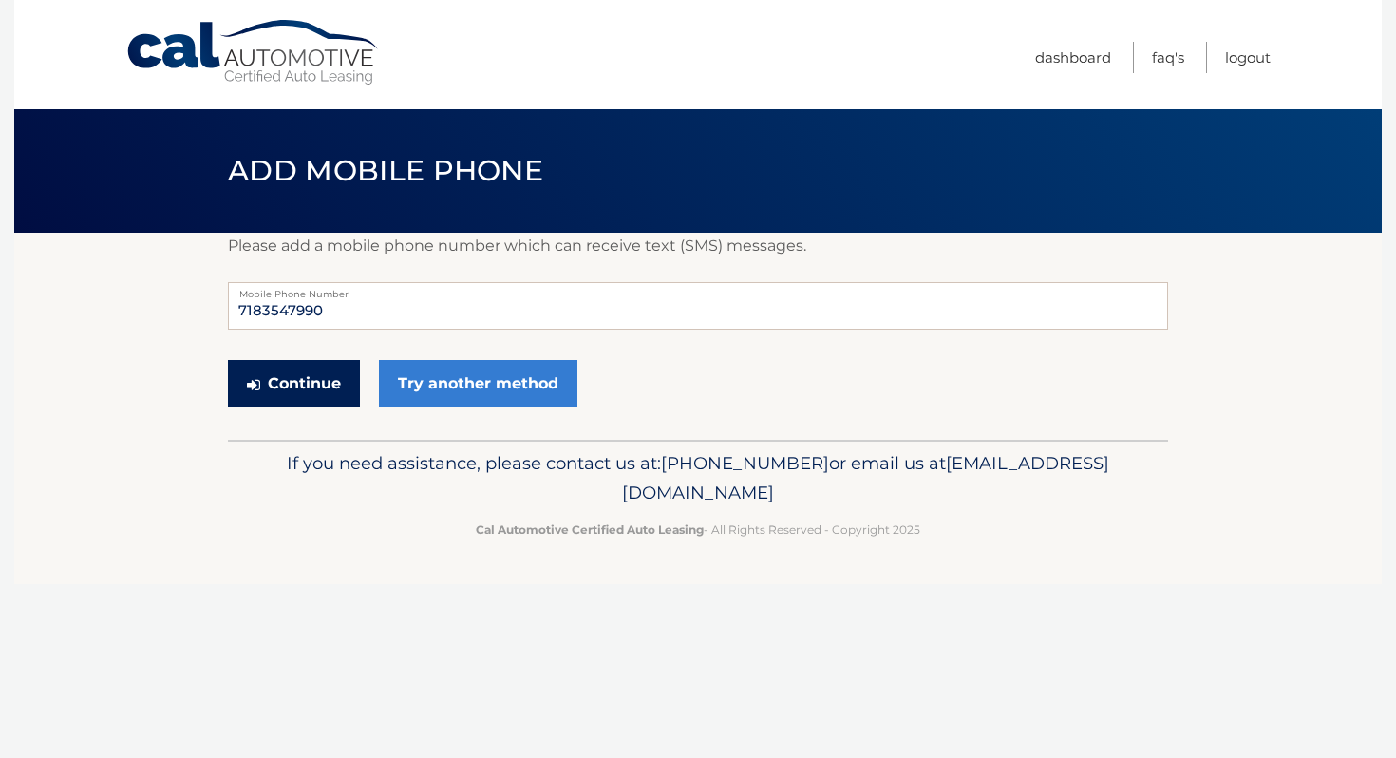
click at [296, 385] on button "Continue" at bounding box center [294, 383] width 132 height 47
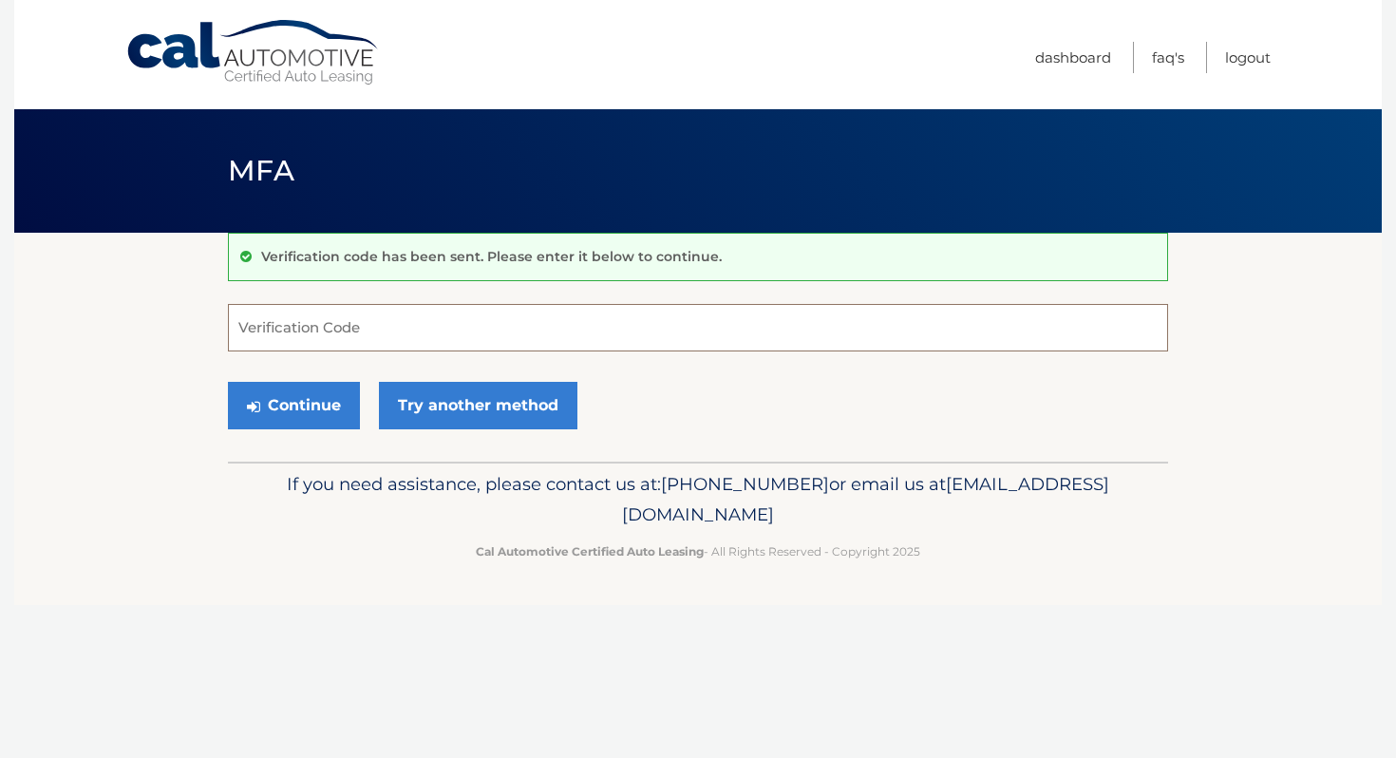
click at [345, 314] on input "Verification Code" at bounding box center [698, 327] width 940 height 47
type input "537514"
click at [275, 394] on button "Continue" at bounding box center [294, 405] width 132 height 47
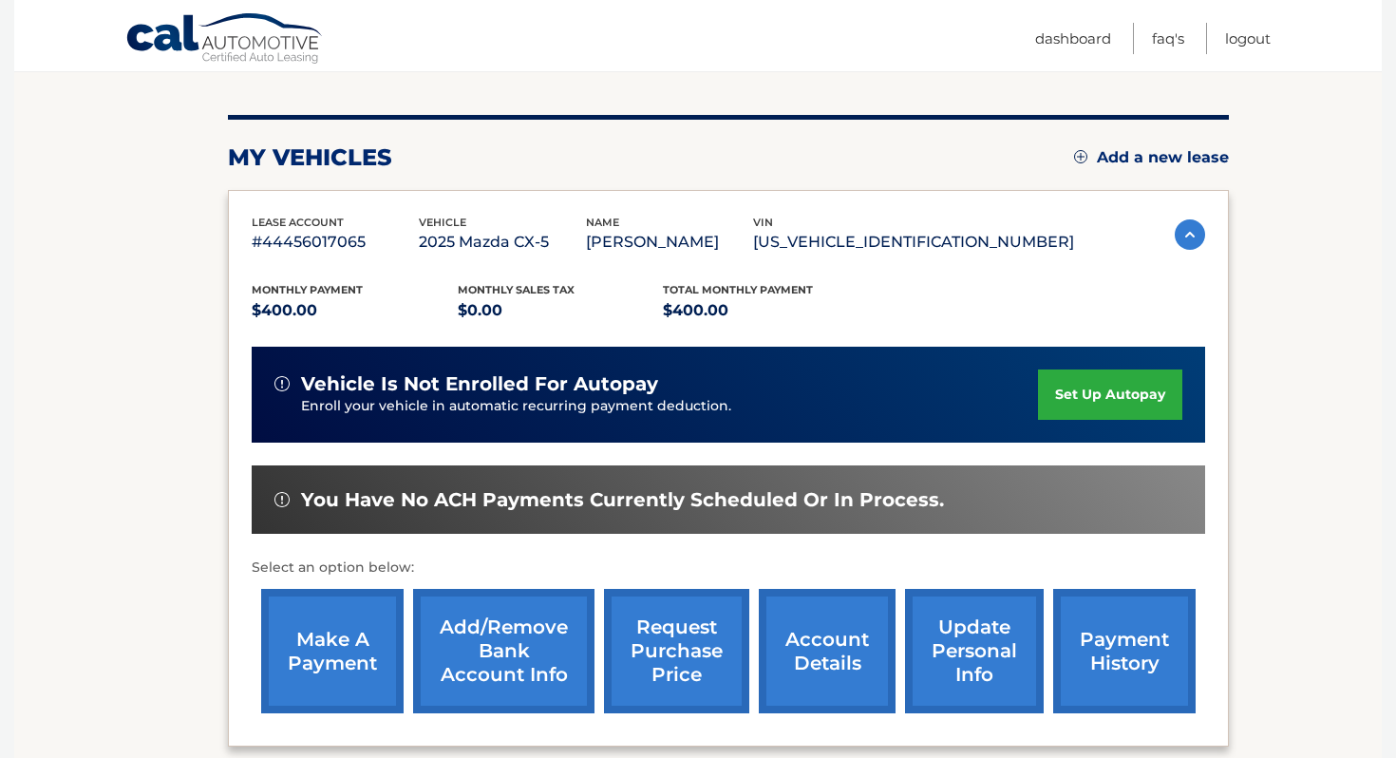
scroll to position [208, 0]
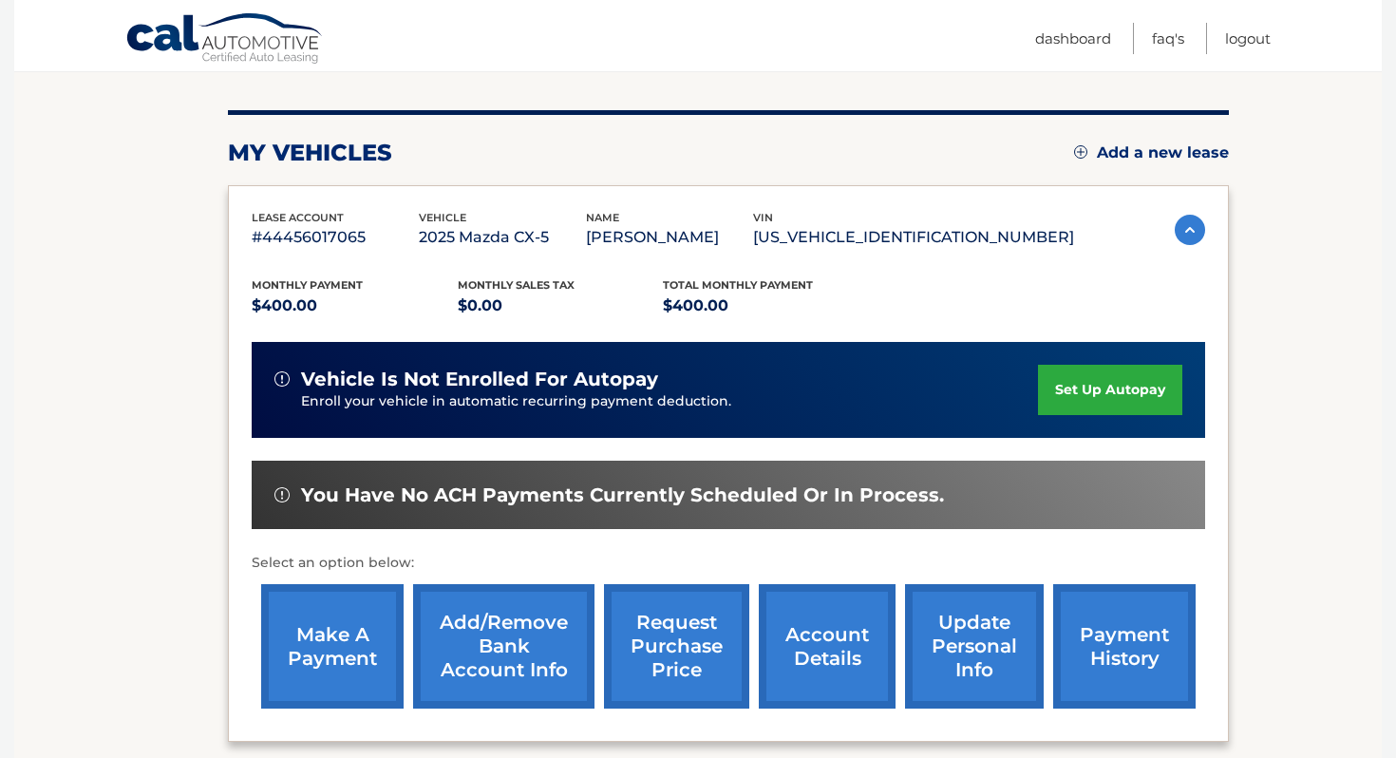
click at [1090, 392] on link "set up autopay" at bounding box center [1110, 390] width 144 height 50
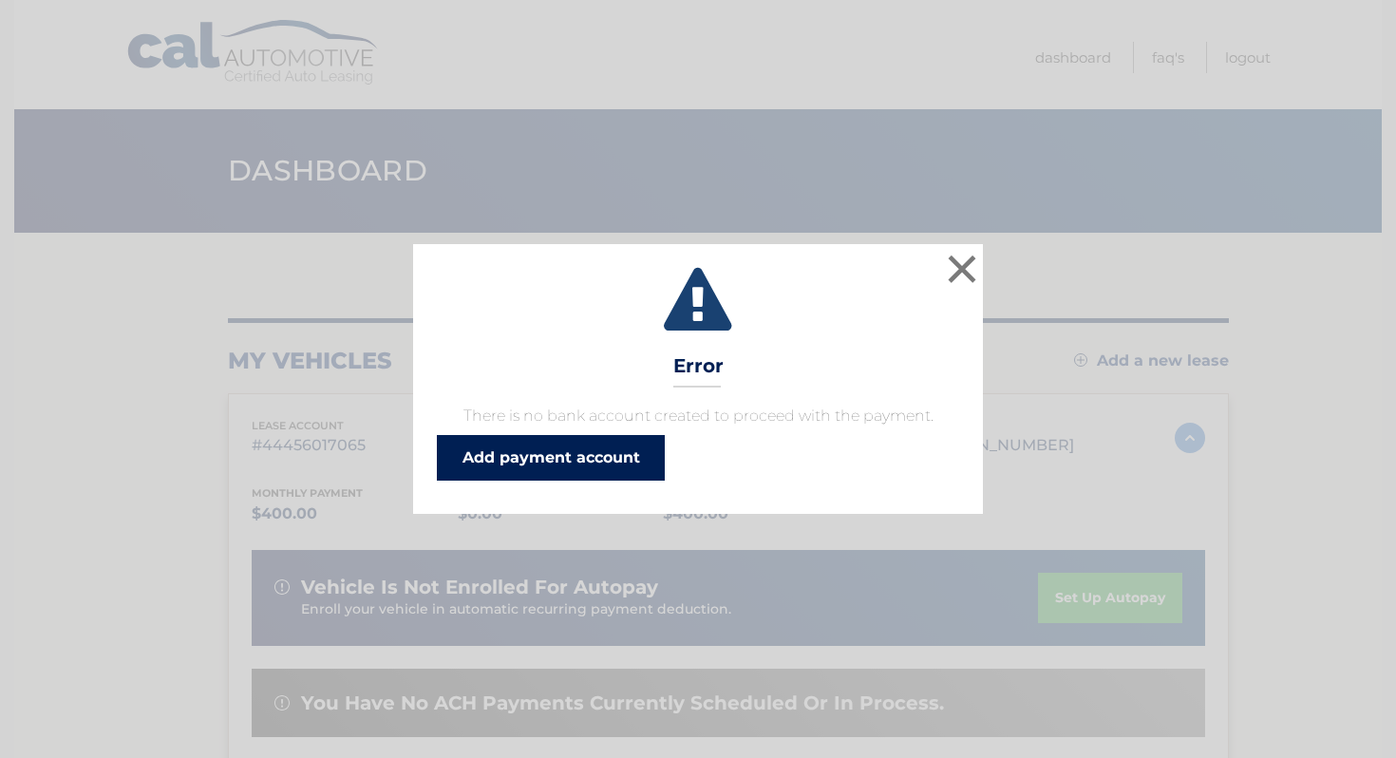
click at [573, 451] on link "Add payment account" at bounding box center [551, 458] width 228 height 46
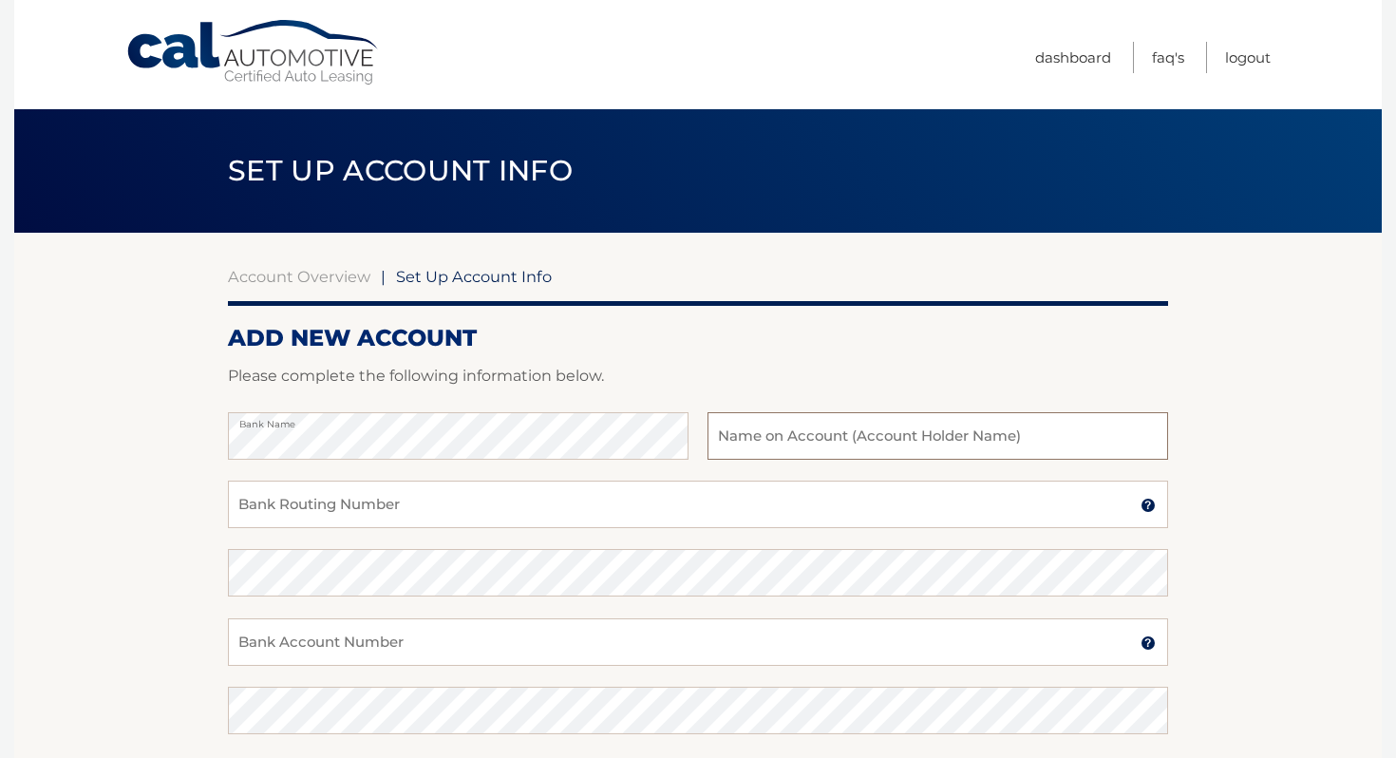
click at [937, 441] on input "text" at bounding box center [937, 435] width 460 height 47
type input "Megan Sullivan"
click at [545, 511] on input "Bank Routing Number" at bounding box center [698, 503] width 940 height 47
type input "021000021"
click at [330, 668] on div "Bank Account Number A 3-17-digit number at the bottom of a check or bank statem…" at bounding box center [698, 652] width 940 height 68
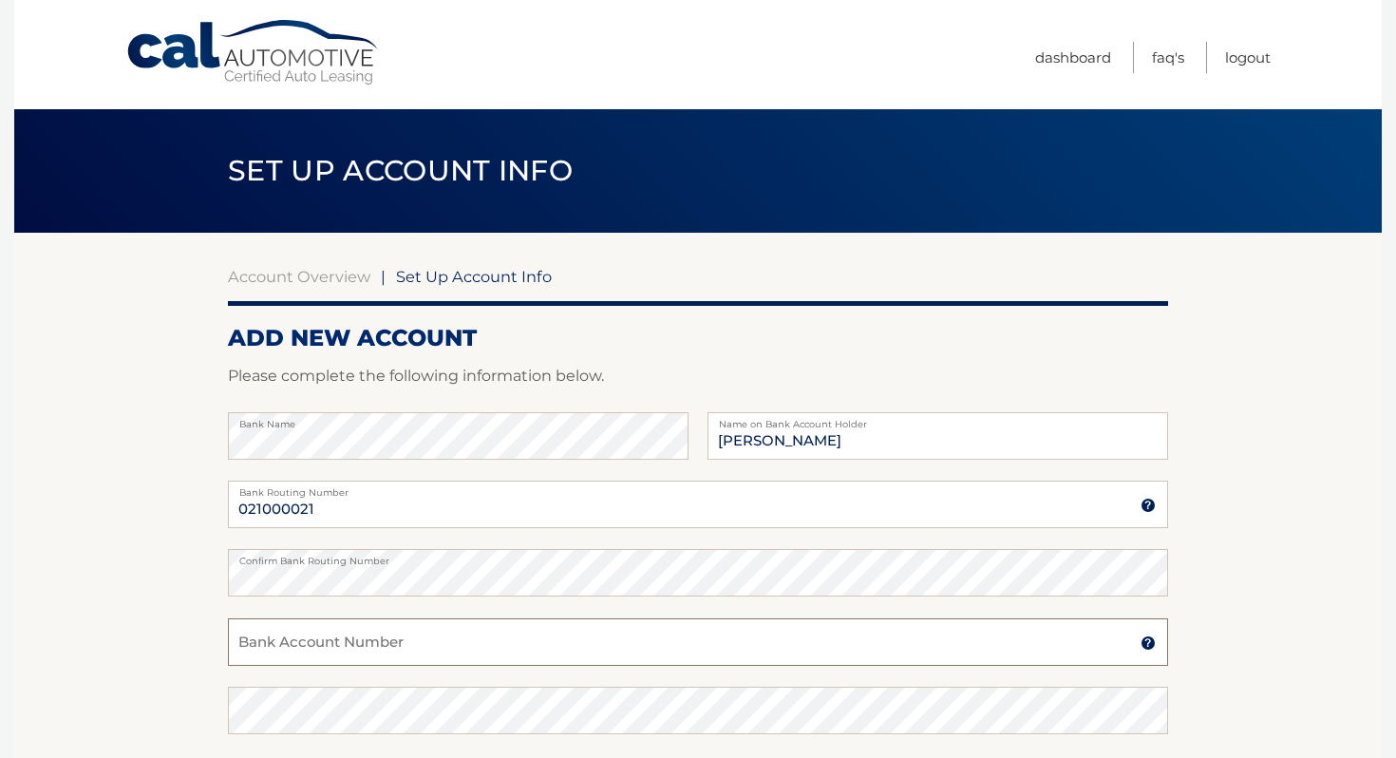
click at [329, 638] on input "Bank Account Number" at bounding box center [698, 641] width 940 height 47
type input "981243975"
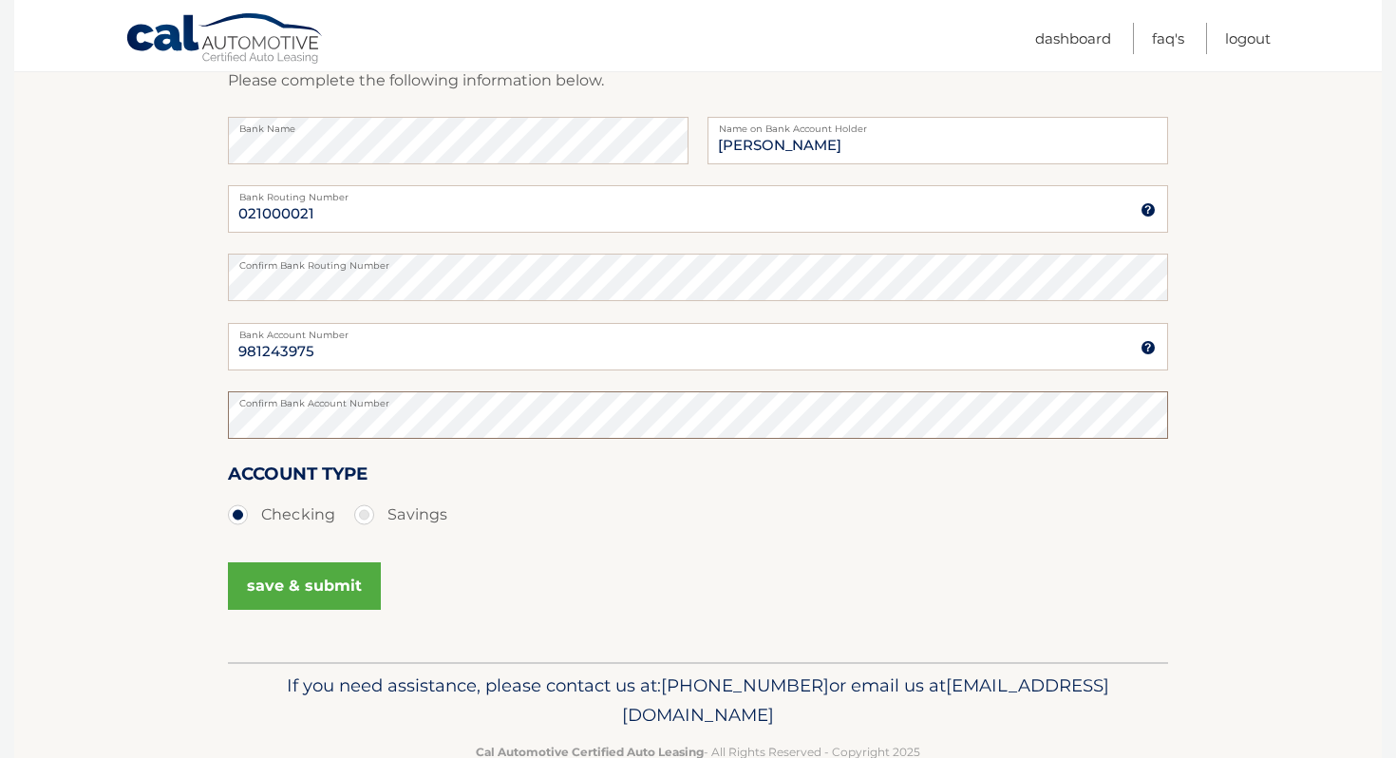
scroll to position [322, 0]
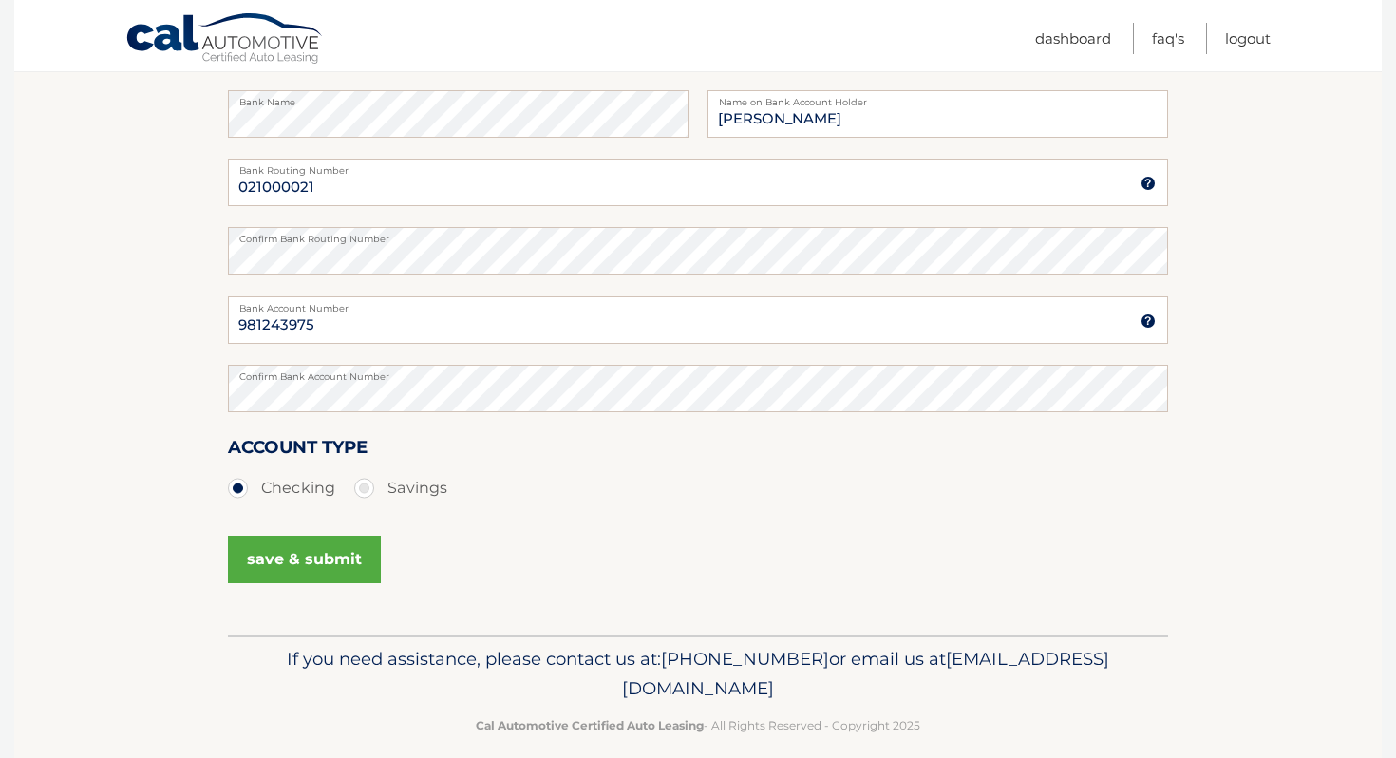
click at [312, 567] on button "save & submit" at bounding box center [304, 558] width 153 height 47
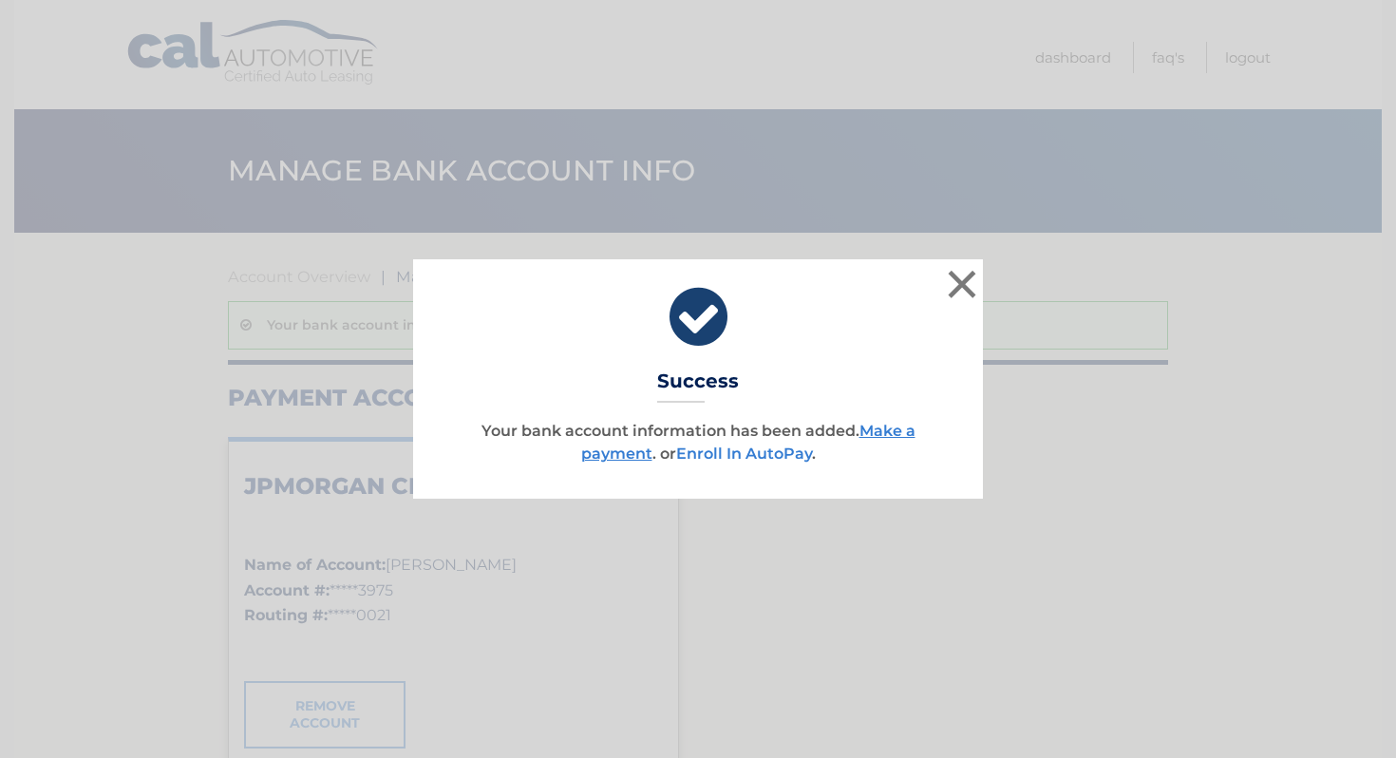
click at [729, 453] on link "Enroll In AutoPay" at bounding box center [744, 453] width 136 height 18
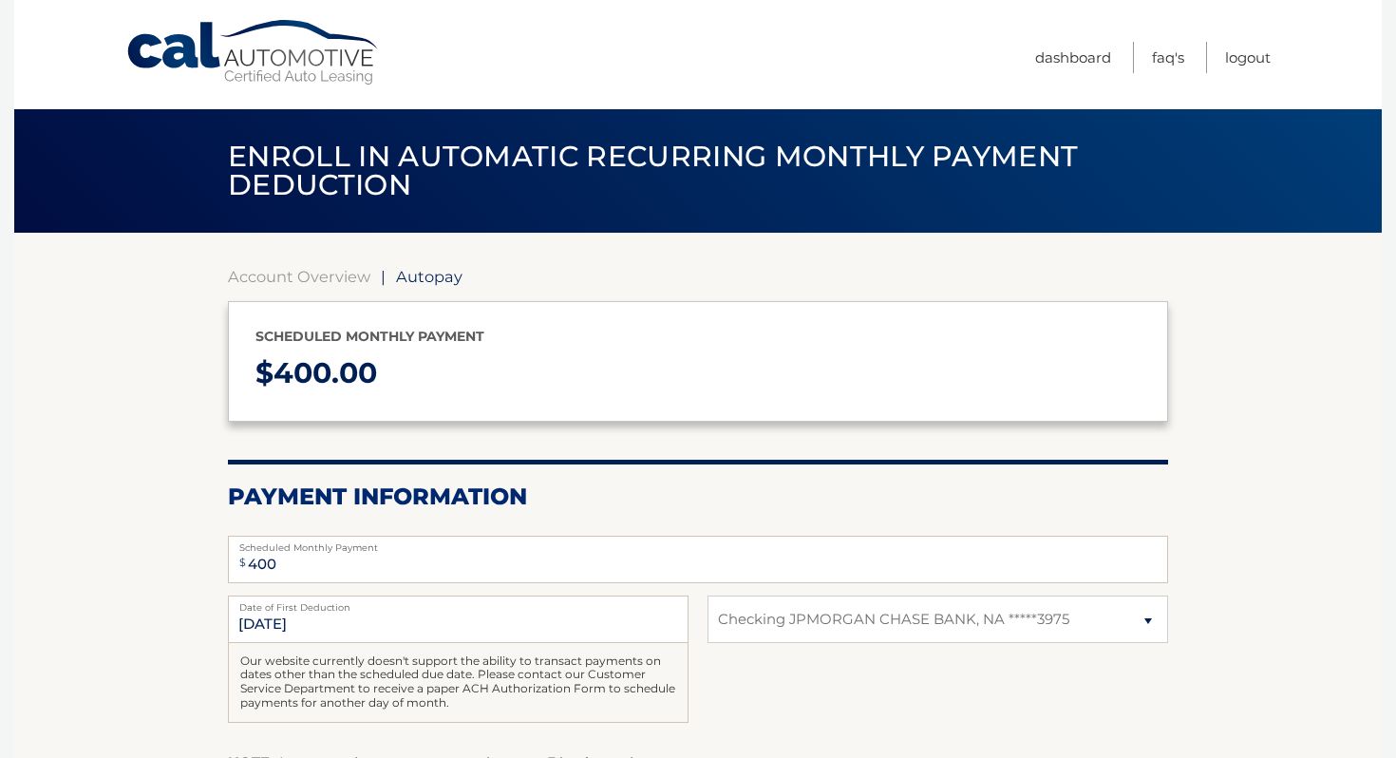
select select "NzdlYWJlNWMtMGNhMi00OWFiLWJjYTAtMDg4MzNhOWViZDA0"
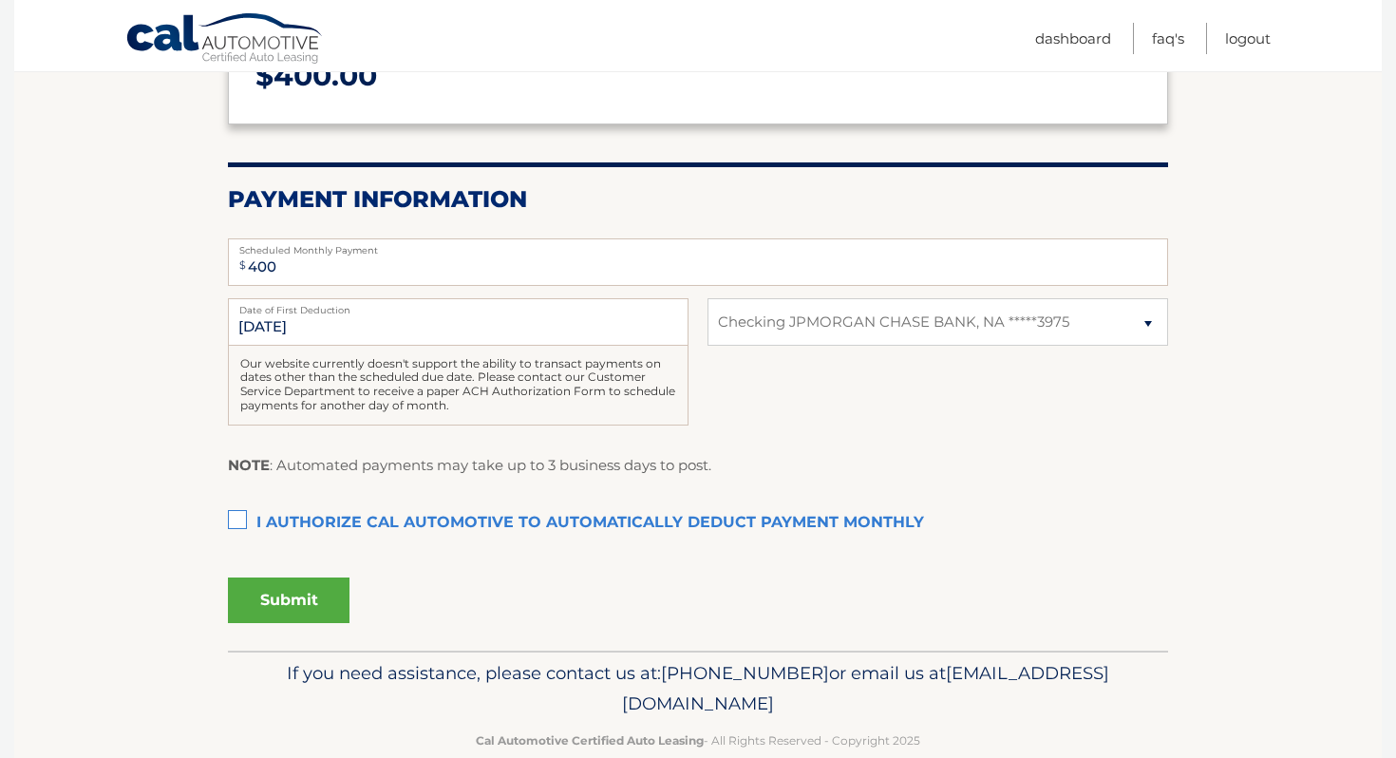
scroll to position [333, 0]
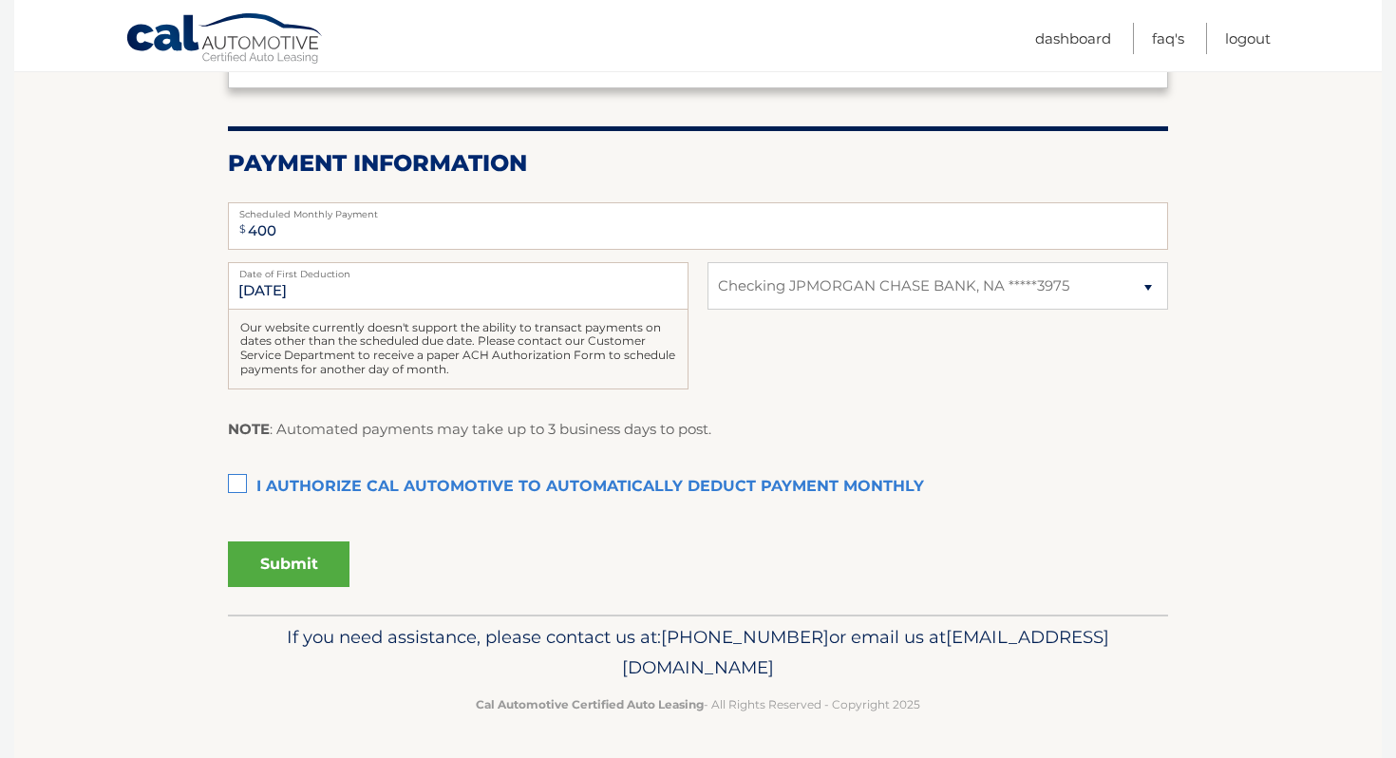
click at [240, 488] on label "I authorize cal automotive to automatically deduct payment monthly This checkbo…" at bounding box center [698, 487] width 940 height 38
click at [0, 0] on input "I authorize cal automotive to automatically deduct payment monthly This checkbo…" at bounding box center [0, 0] width 0 height 0
click at [282, 562] on button "Submit" at bounding box center [289, 564] width 122 height 46
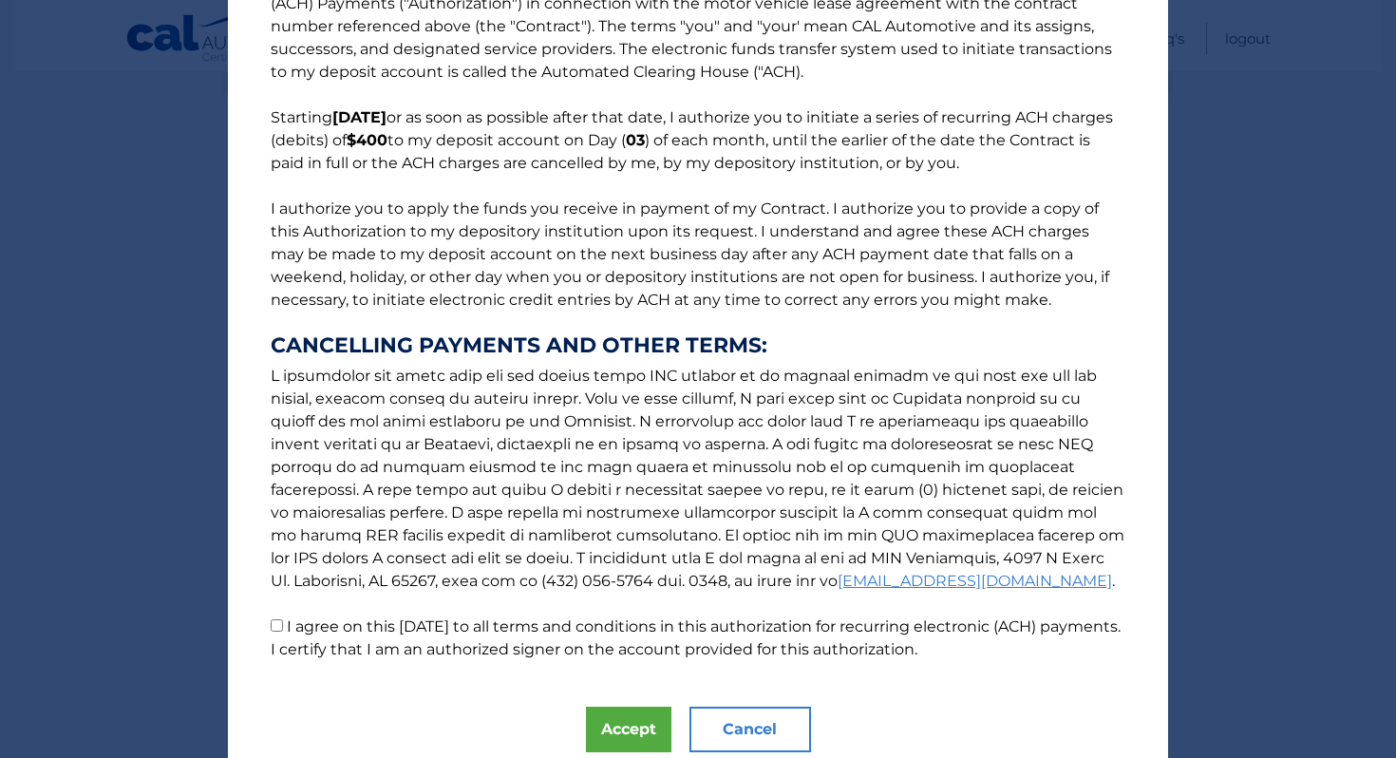
scroll to position [139, 0]
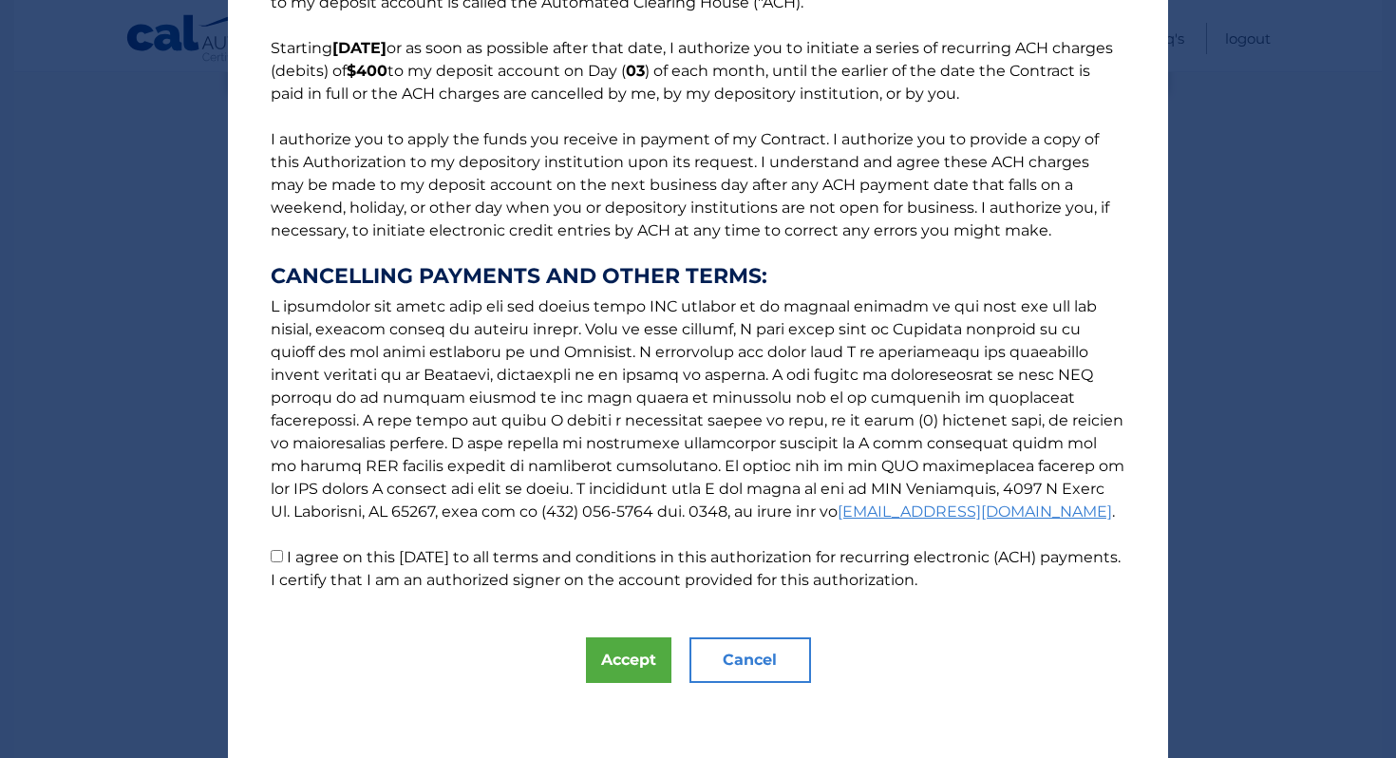
click at [273, 556] on input "I agree on this 10/13/2025 to all terms and conditions in this authorization fo…" at bounding box center [277, 556] width 12 height 12
checkbox input "true"
click at [660, 660] on button "Accept" at bounding box center [628, 660] width 85 height 46
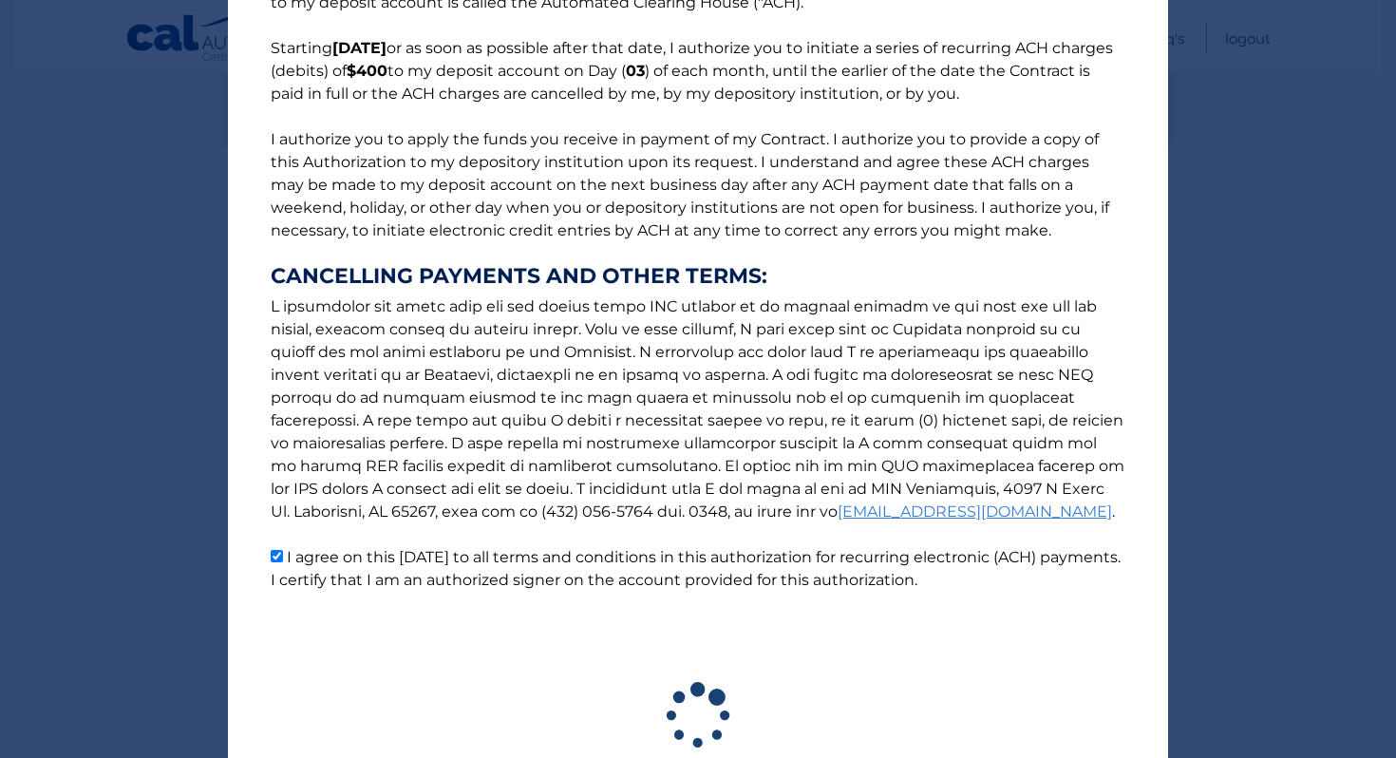
scroll to position [280, 0]
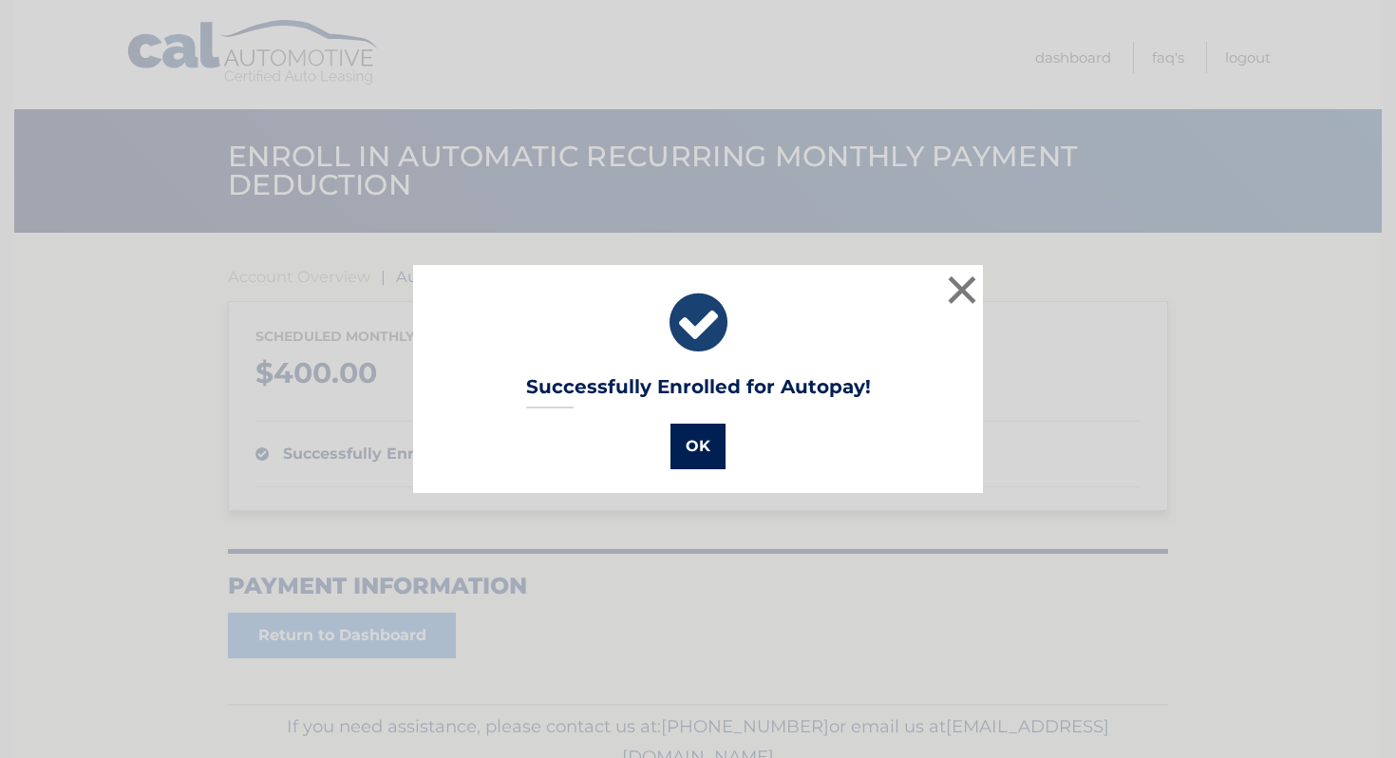
click at [700, 442] on button "OK" at bounding box center [697, 446] width 55 height 46
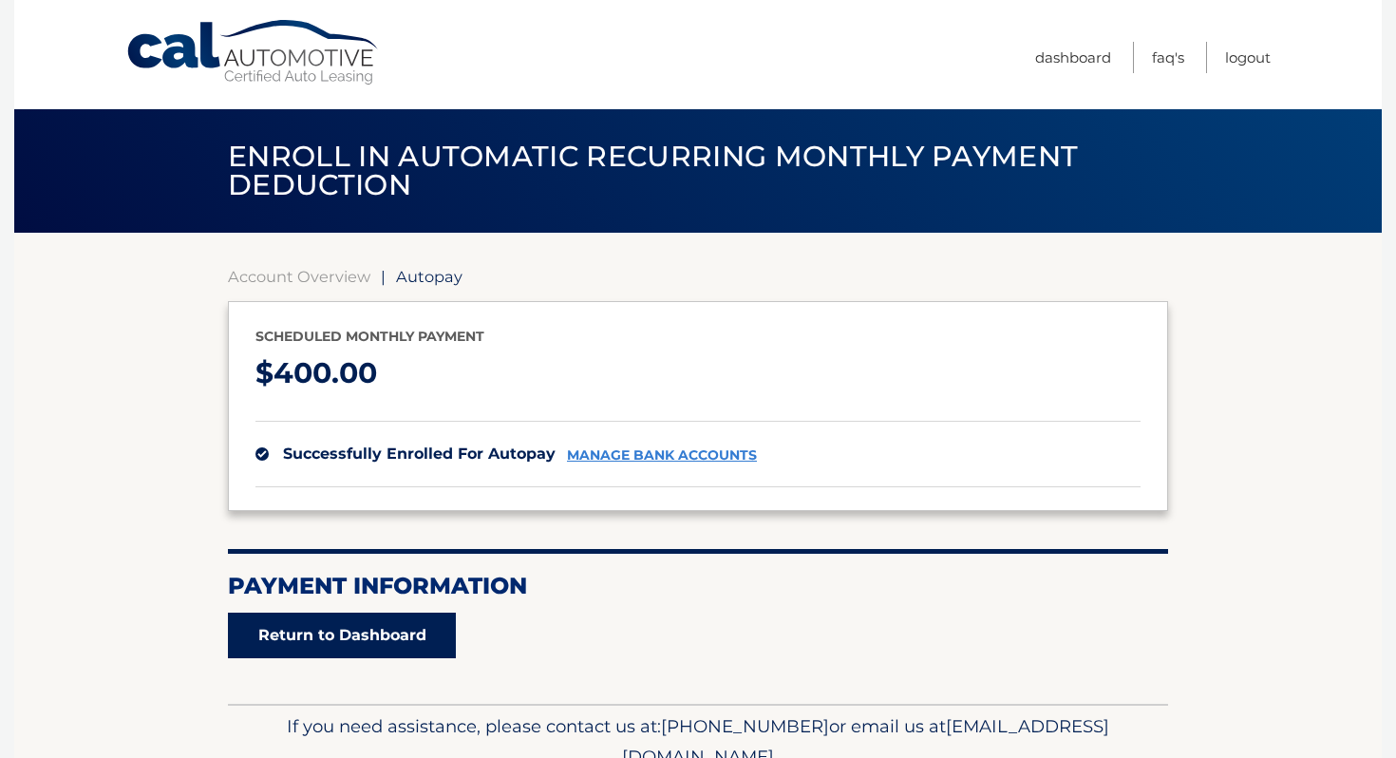
click at [293, 637] on link "Return to Dashboard" at bounding box center [342, 635] width 228 height 46
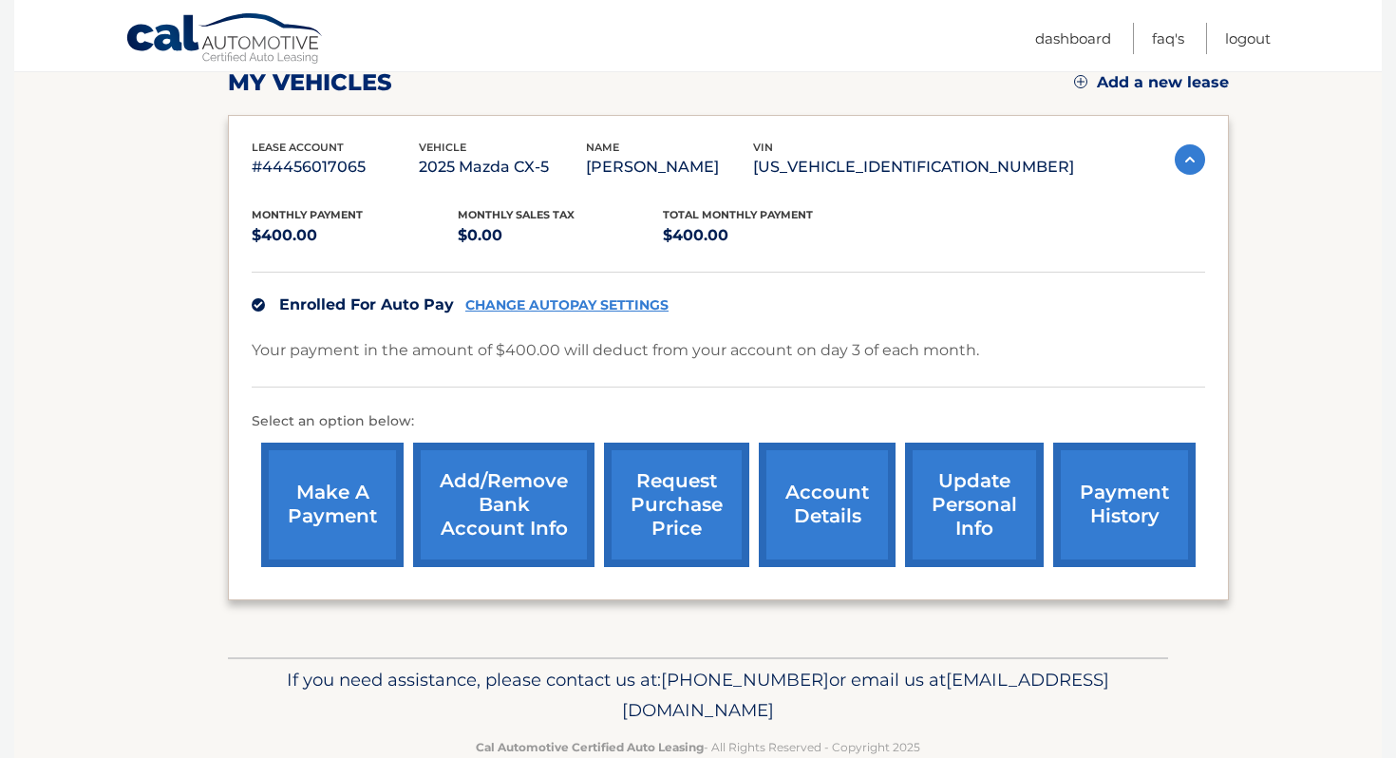
scroll to position [281, 0]
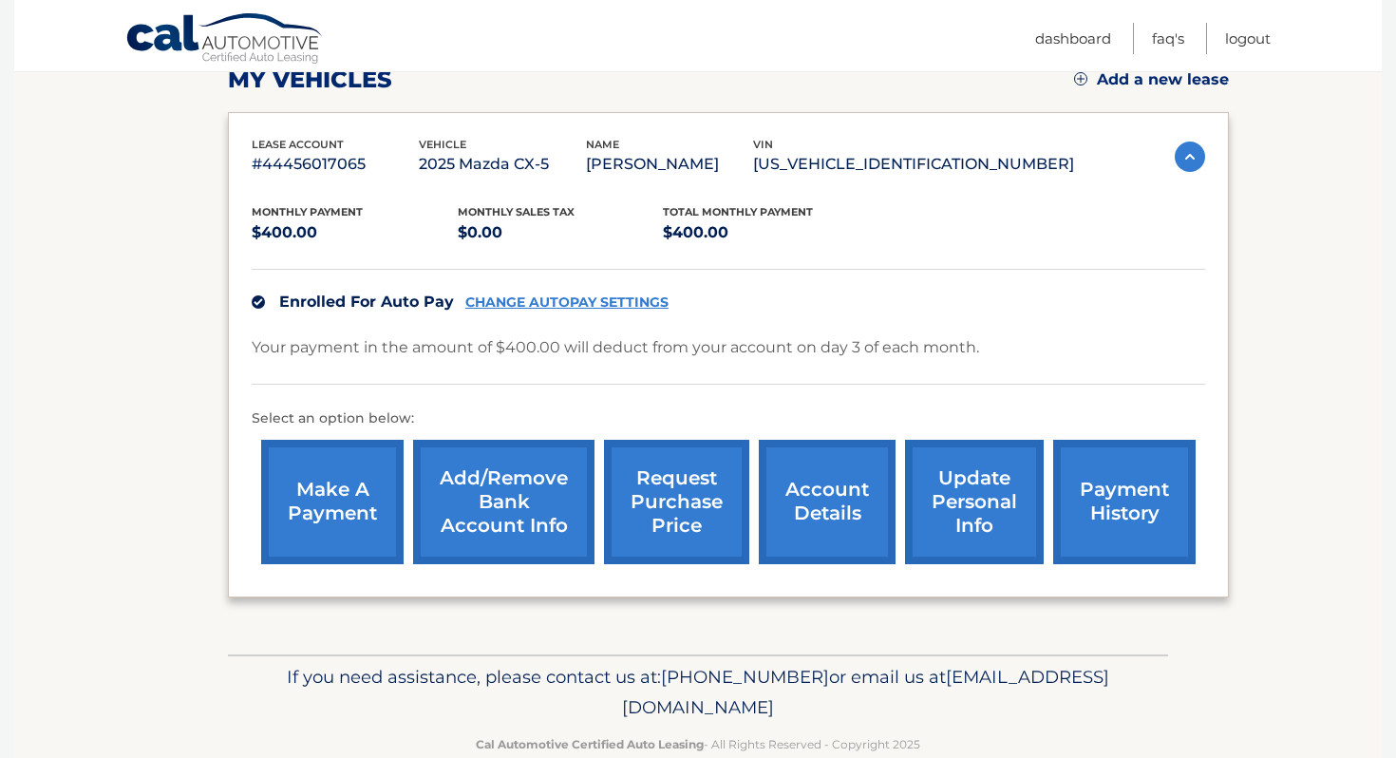
click at [372, 542] on link "make a payment" at bounding box center [332, 502] width 142 height 124
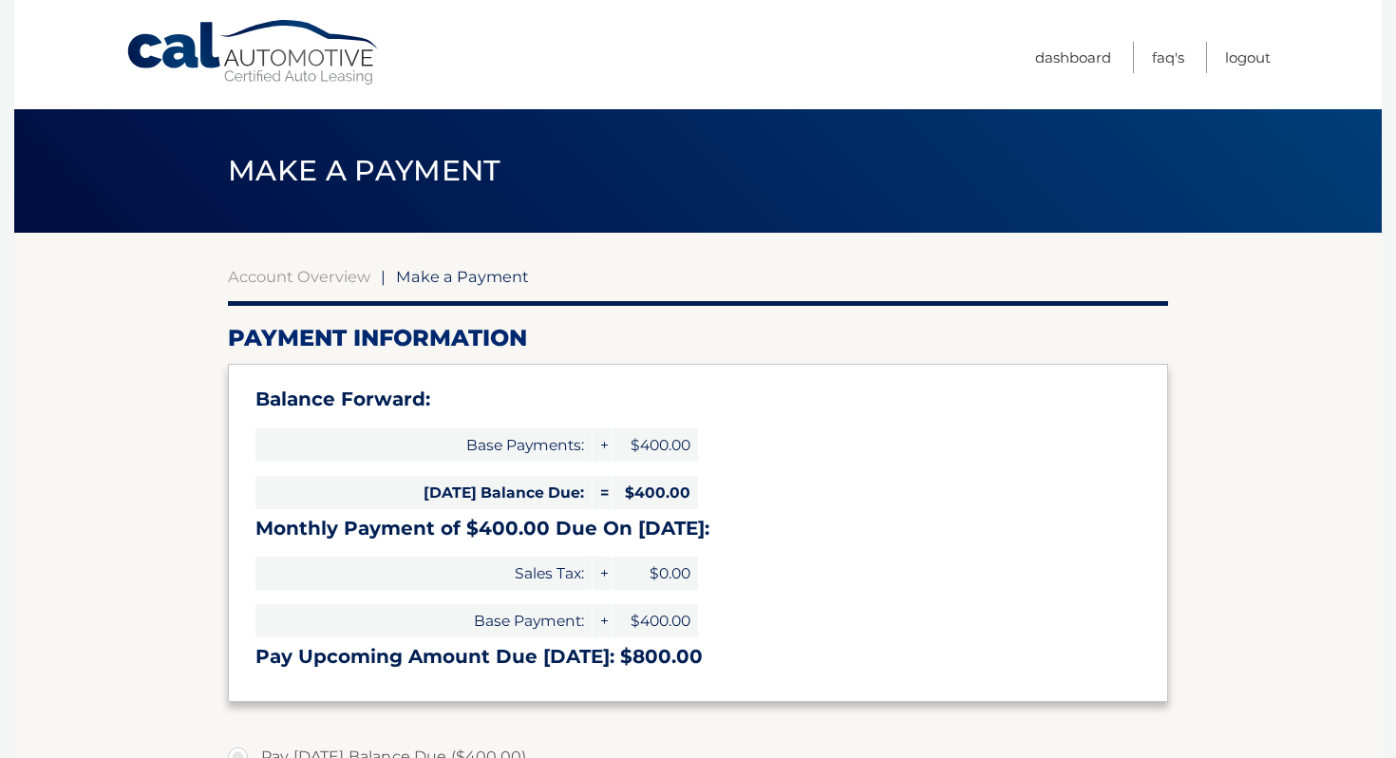
select select "NzdlYWJlNWMtMGNhMi00OWFiLWJjYTAtMDg4MzNhOWViZDA0"
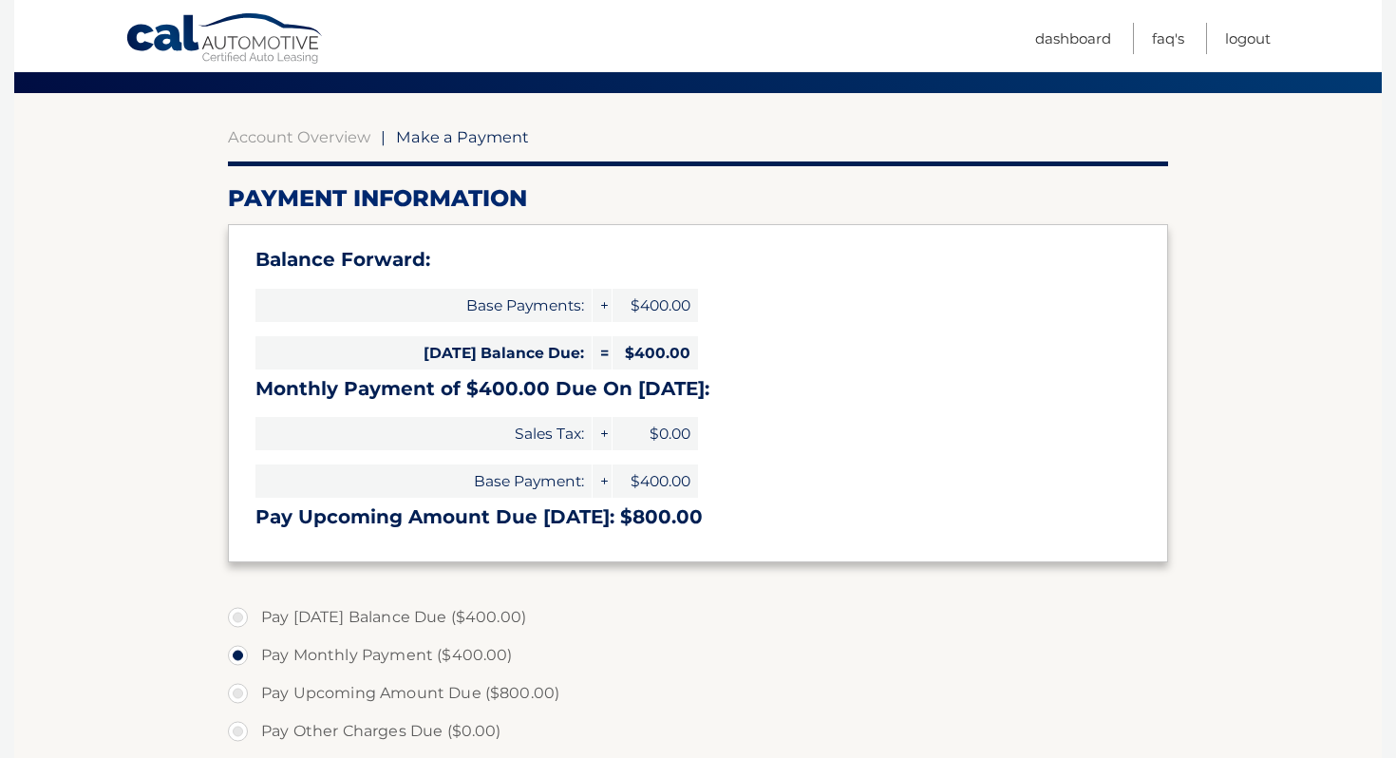
scroll to position [192, 0]
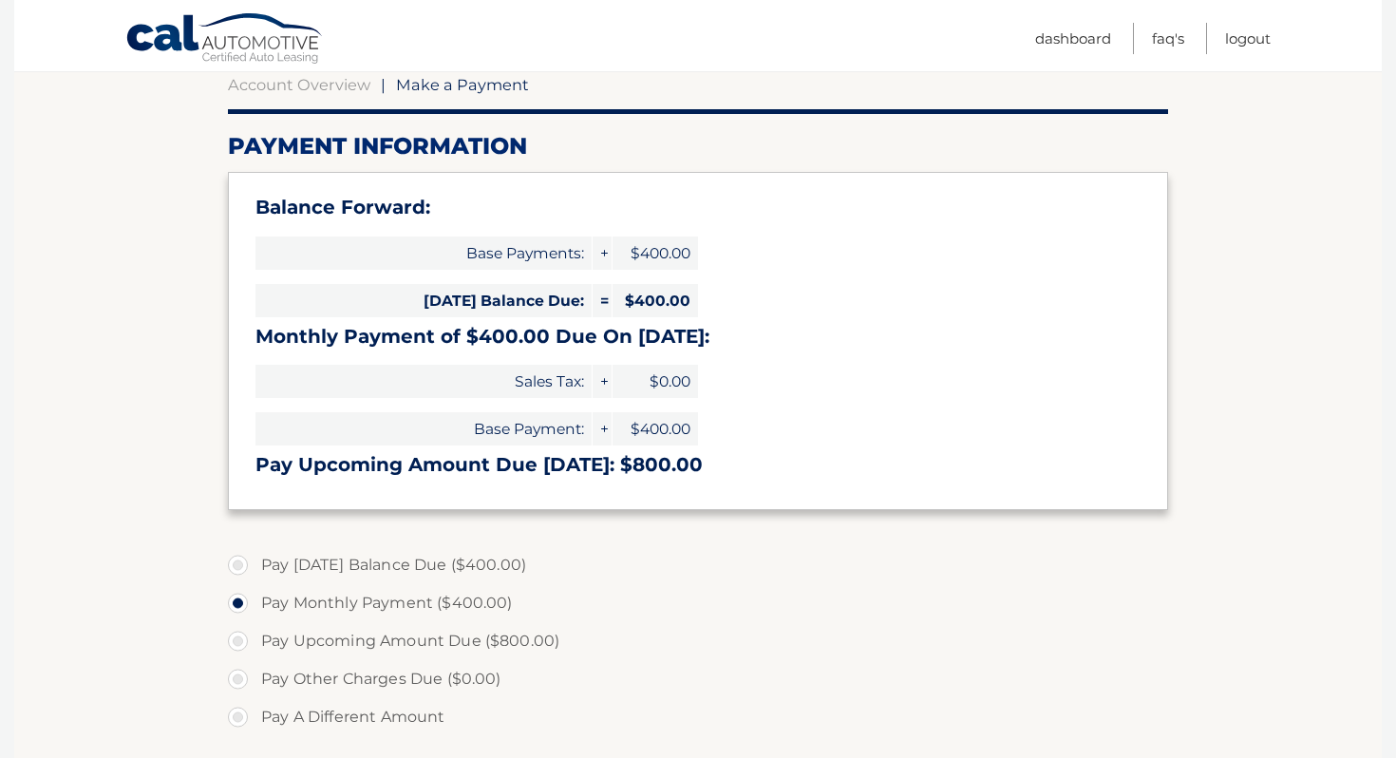
click at [289, 563] on label "Pay [DATE] Balance Due ($400.00)" at bounding box center [698, 565] width 940 height 38
click at [254, 563] on input "Pay [DATE] Balance Due ($400.00)" at bounding box center [244, 561] width 19 height 30
radio input "true"
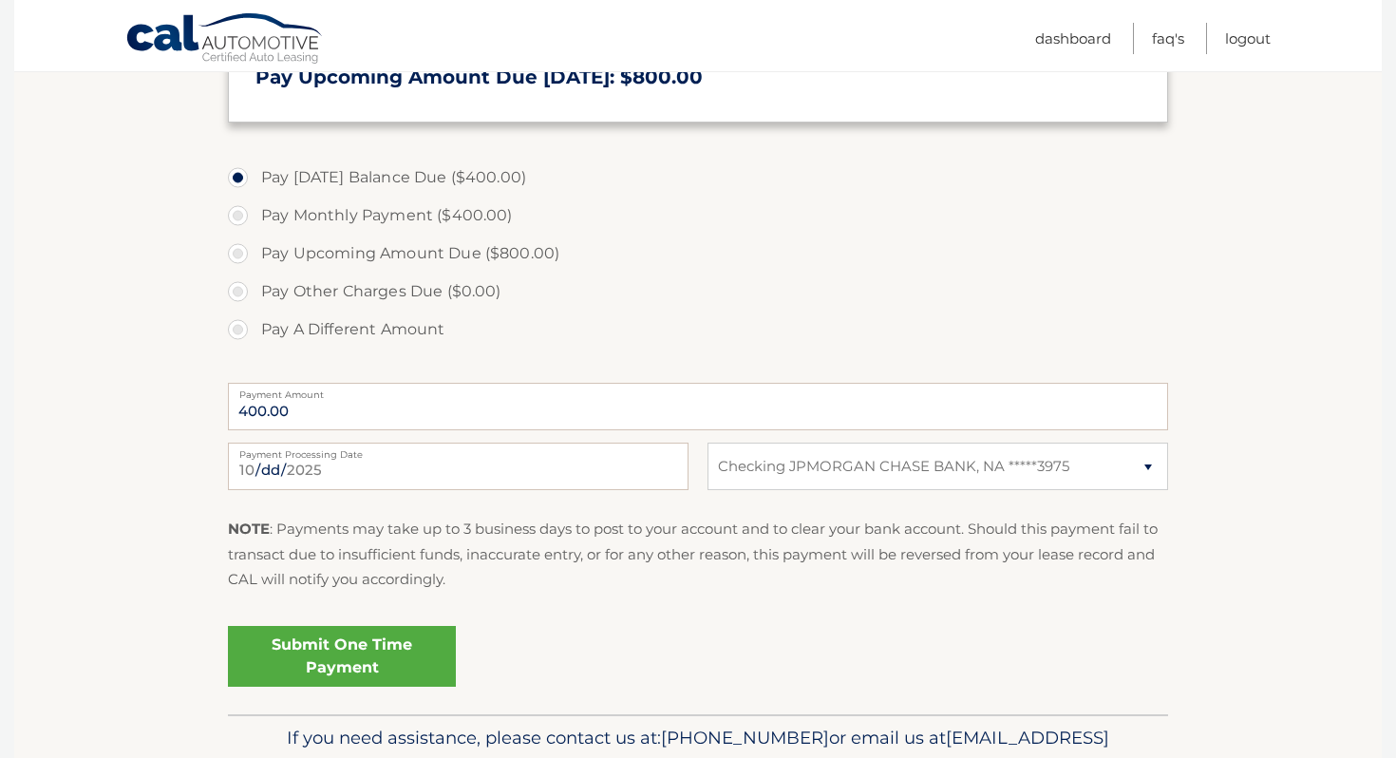
scroll to position [598, 0]
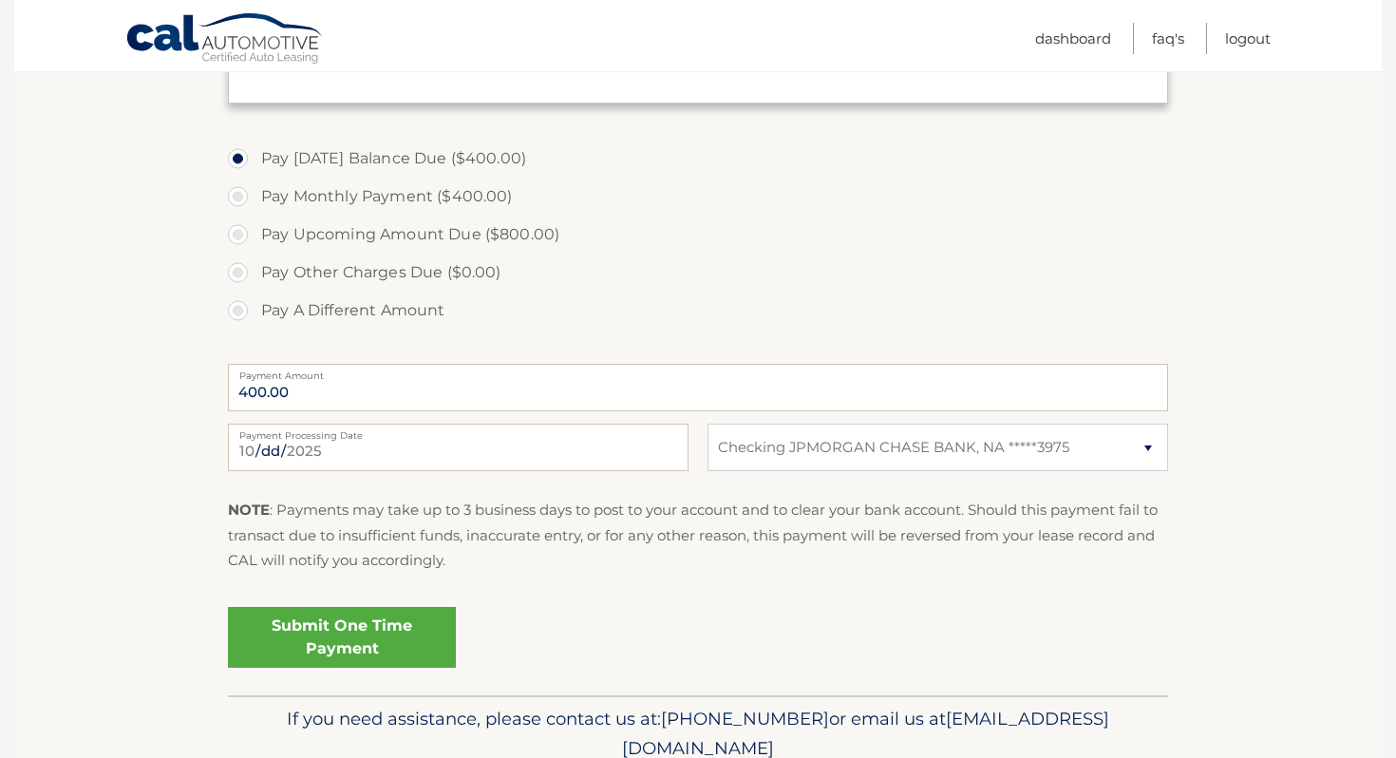
click at [285, 626] on link "Submit One Time Payment" at bounding box center [342, 637] width 228 height 61
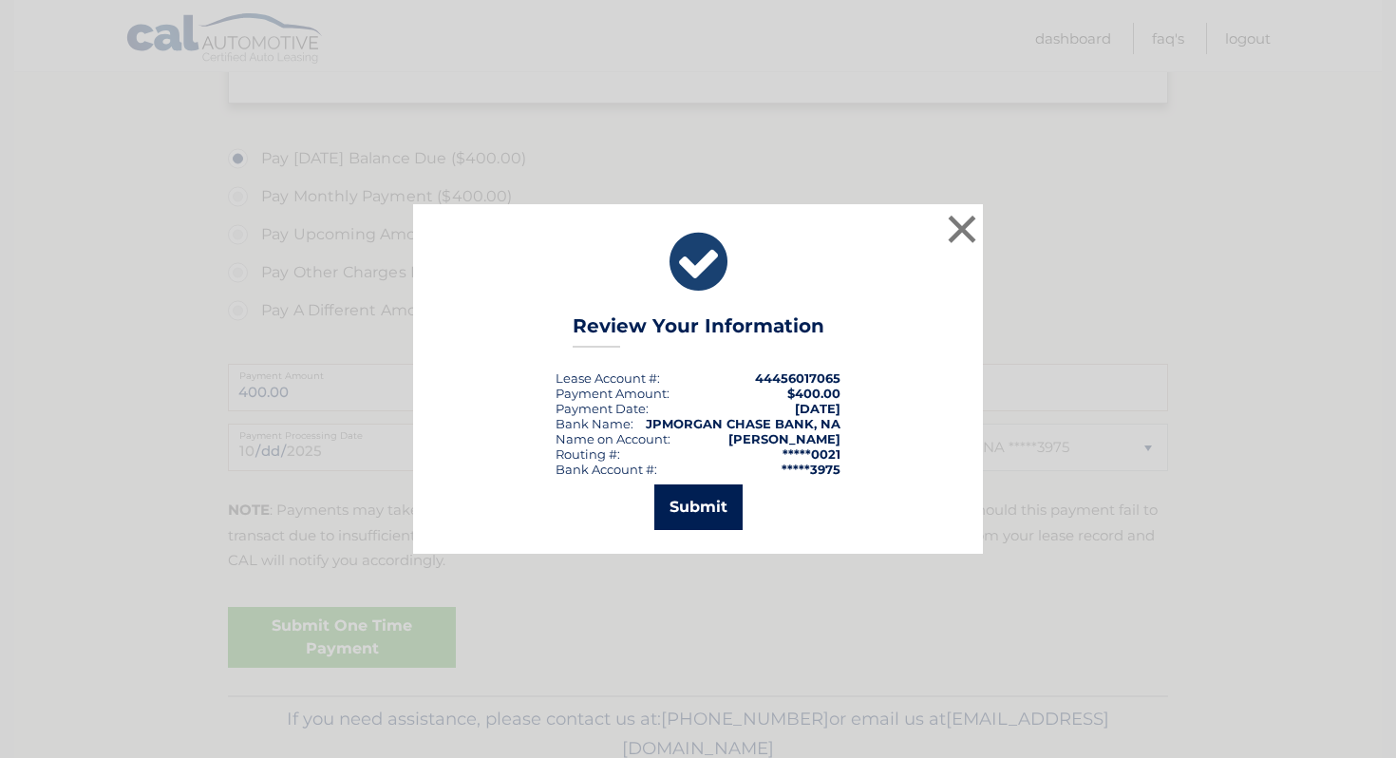
click at [721, 519] on button "Submit" at bounding box center [698, 507] width 88 height 46
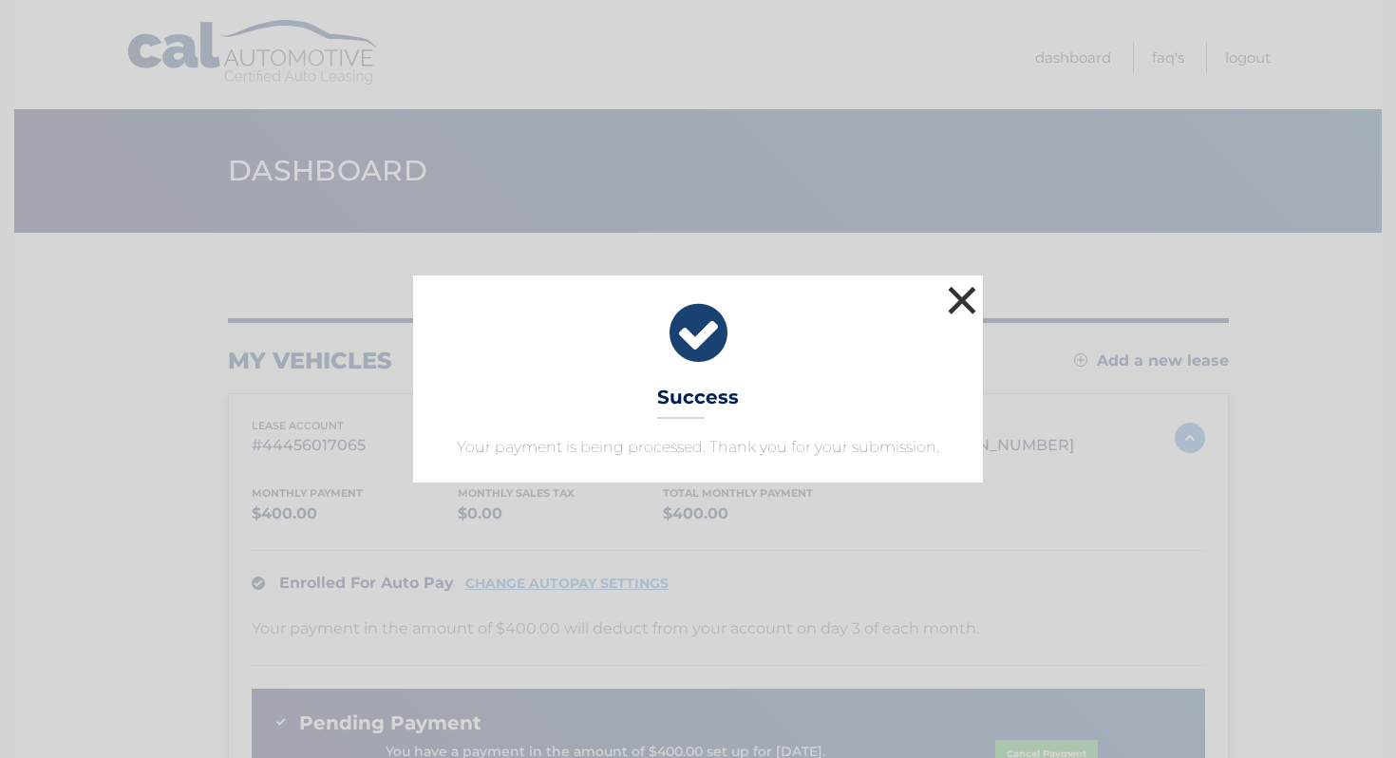
click at [966, 300] on button "×" at bounding box center [962, 300] width 38 height 38
